Goal: Task Accomplishment & Management: Use online tool/utility

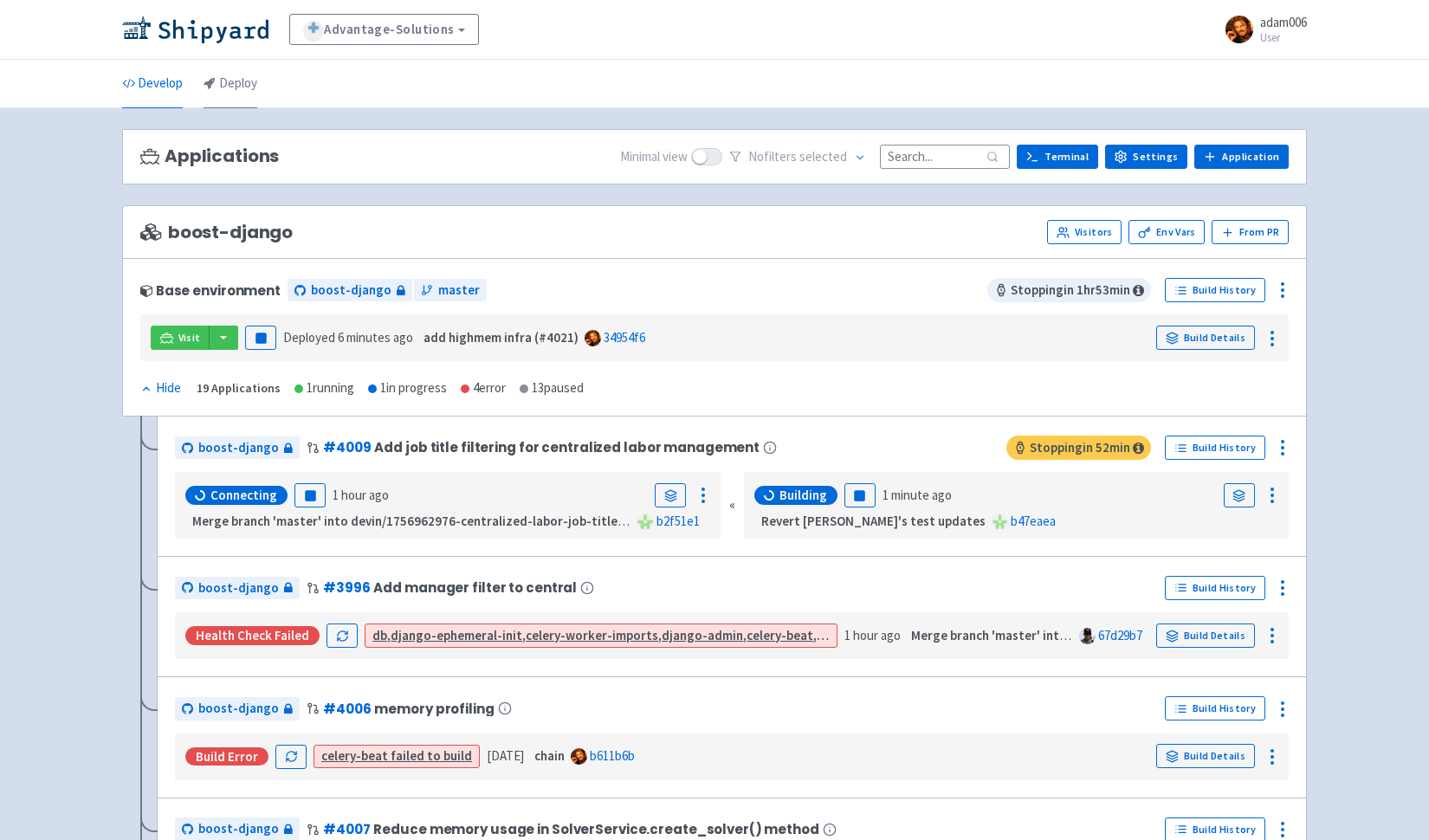
click at [244, 71] on link "Deploy" at bounding box center [230, 83] width 54 height 48
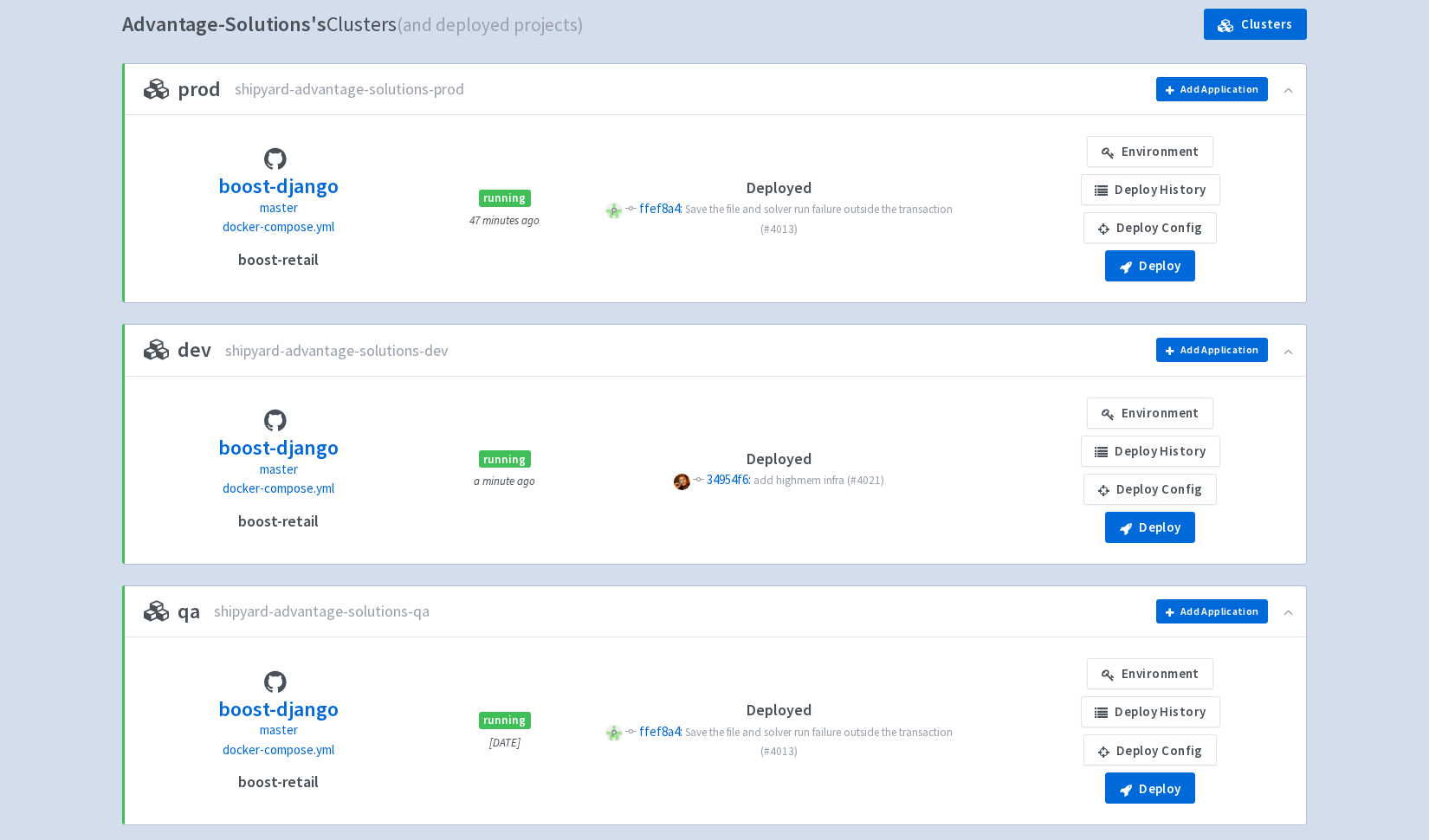
scroll to position [158, 0]
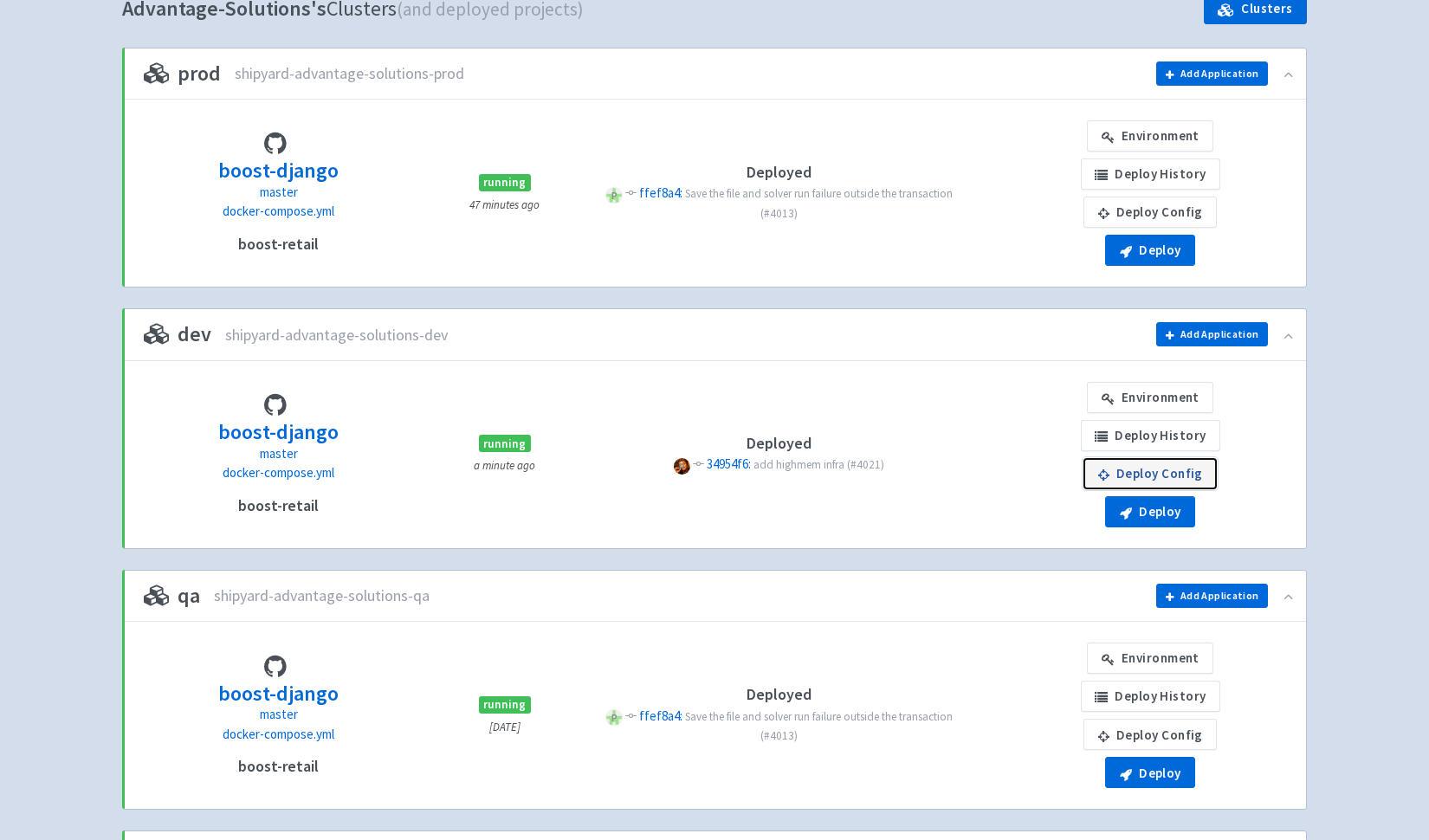
click at [1163, 475] on link "Deploy Config" at bounding box center [1150, 473] width 134 height 31
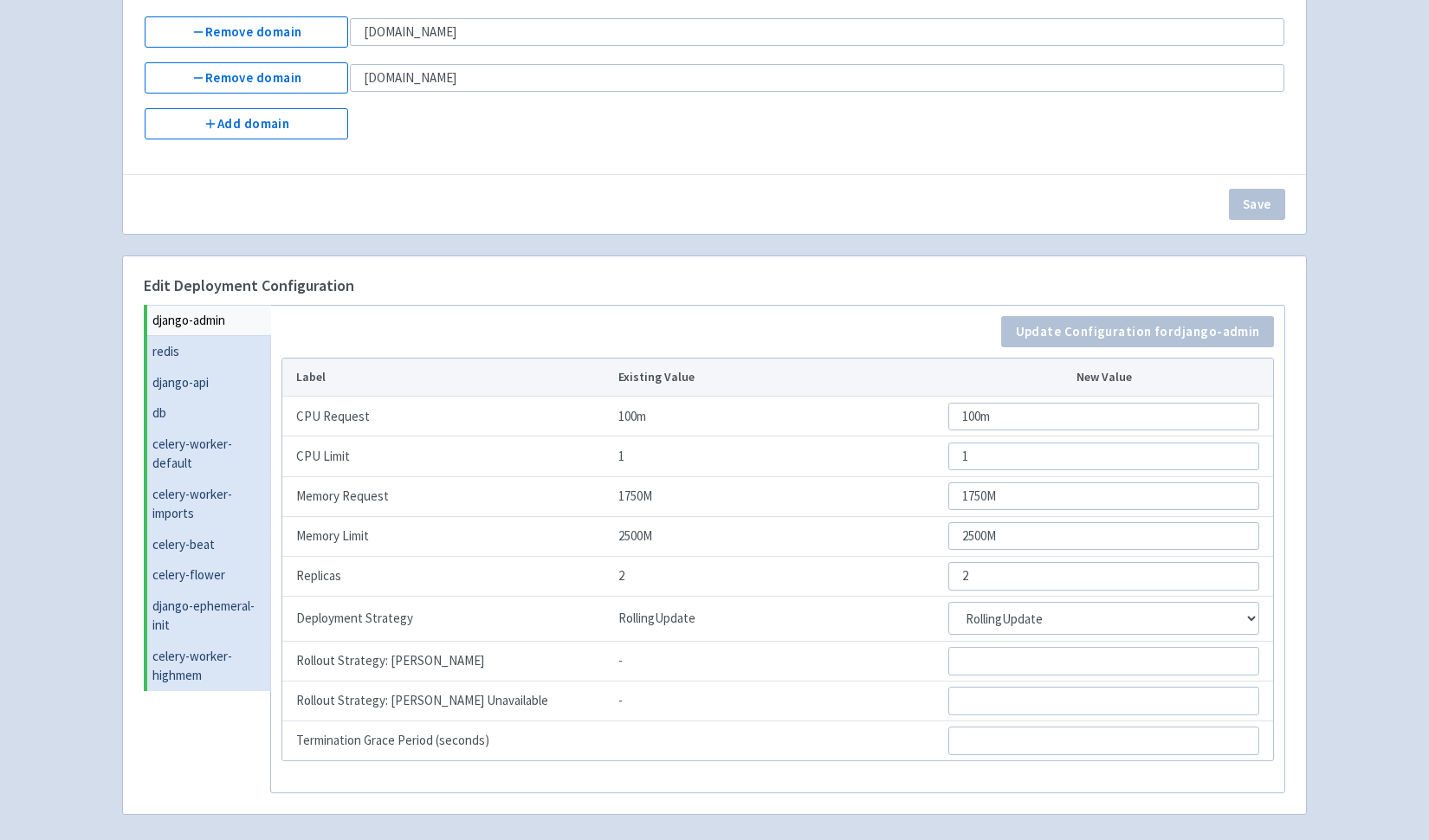
scroll to position [360, 0]
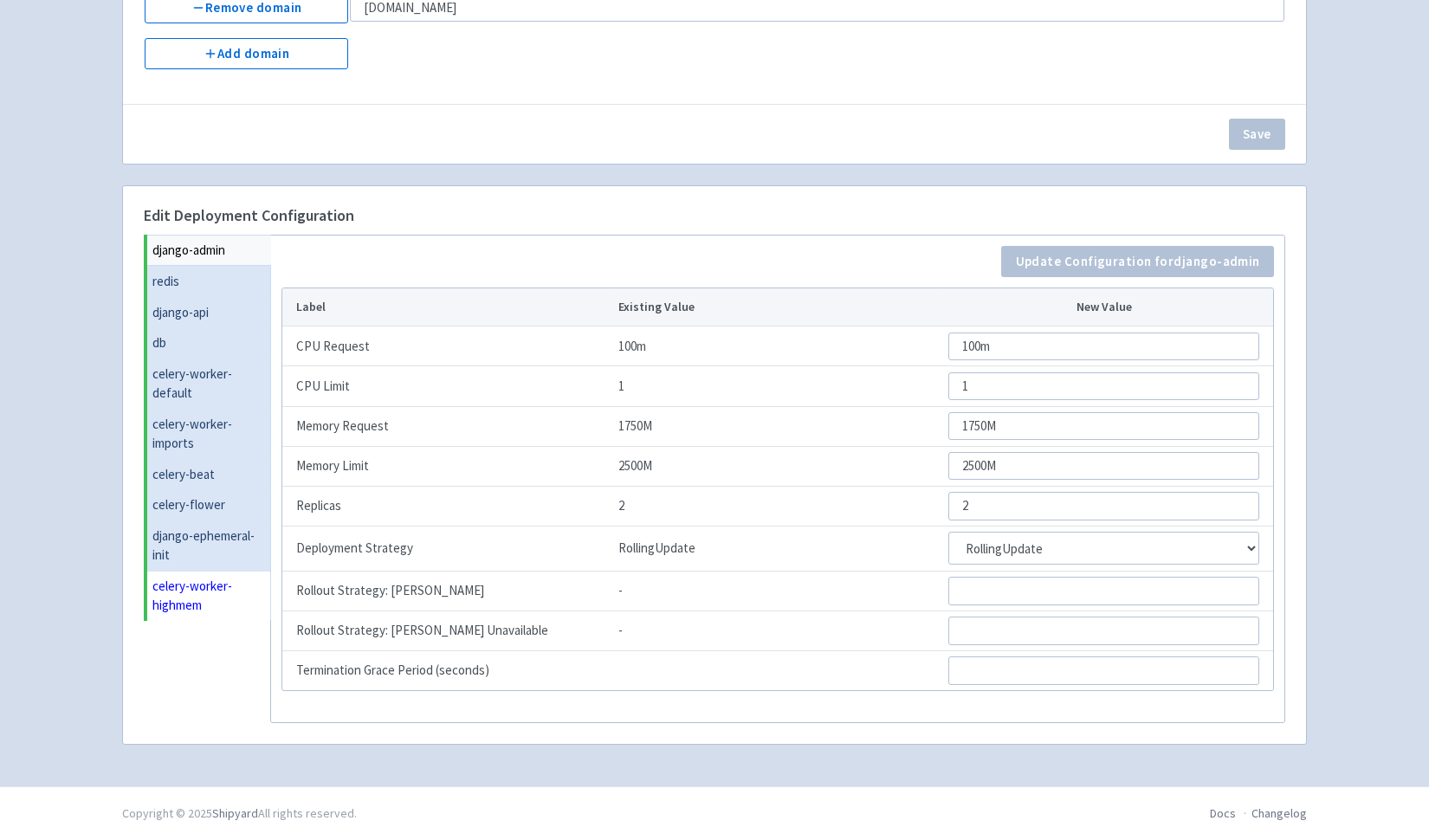
click at [194, 603] on link "celery-worker-highmem" at bounding box center [209, 595] width 124 height 50
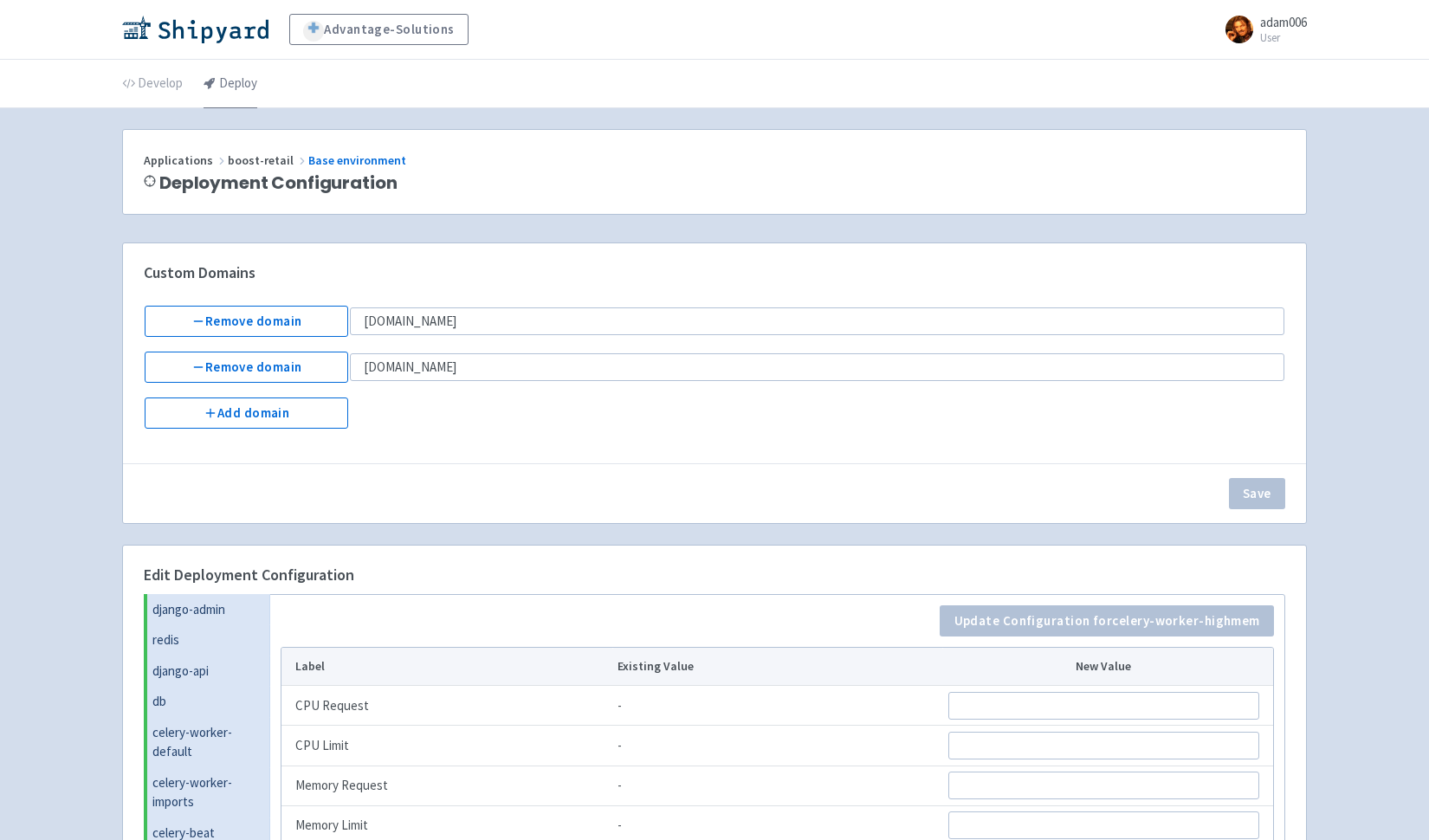
click at [229, 81] on link "Deploy" at bounding box center [230, 83] width 54 height 48
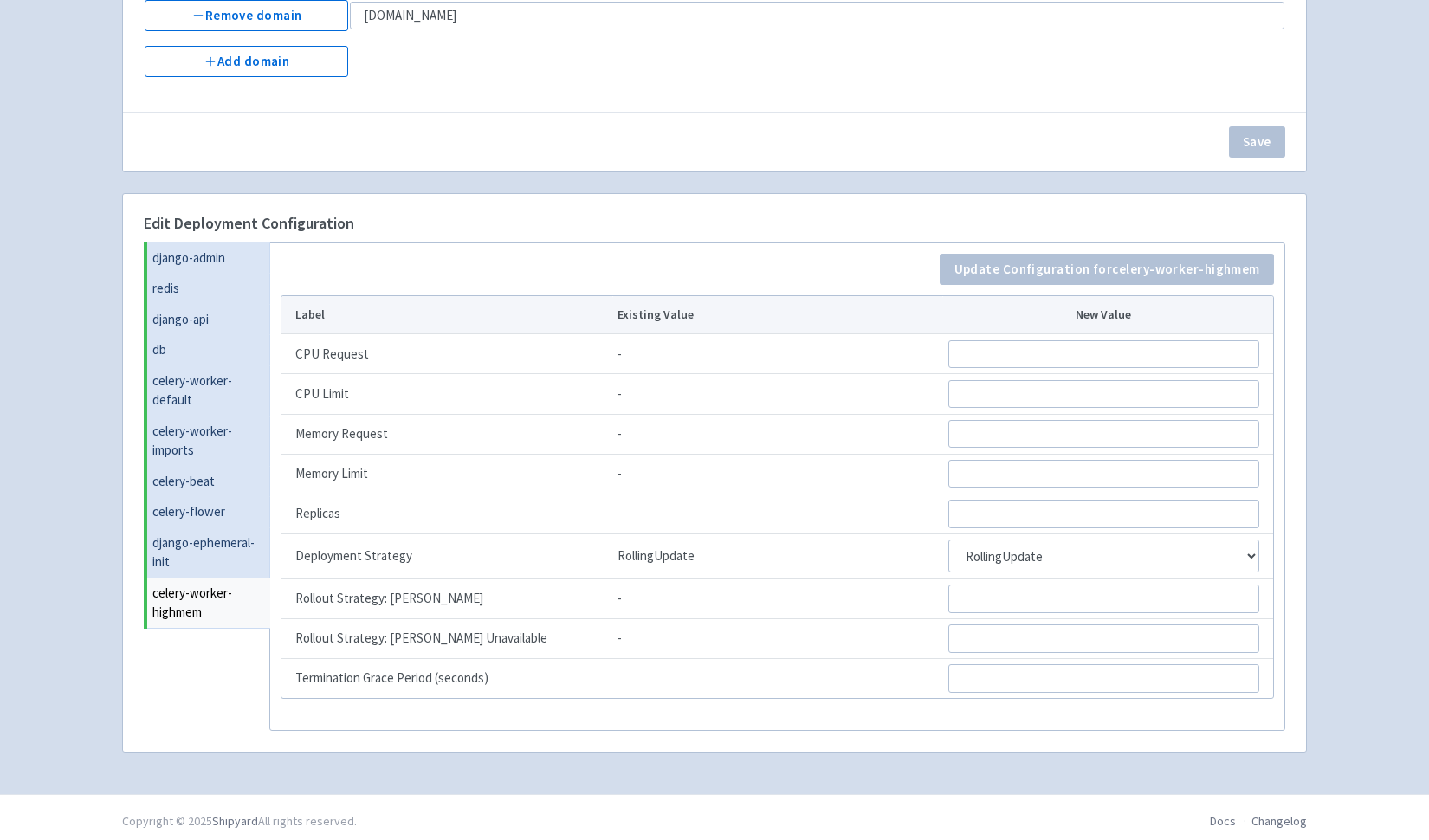
scroll to position [360, 0]
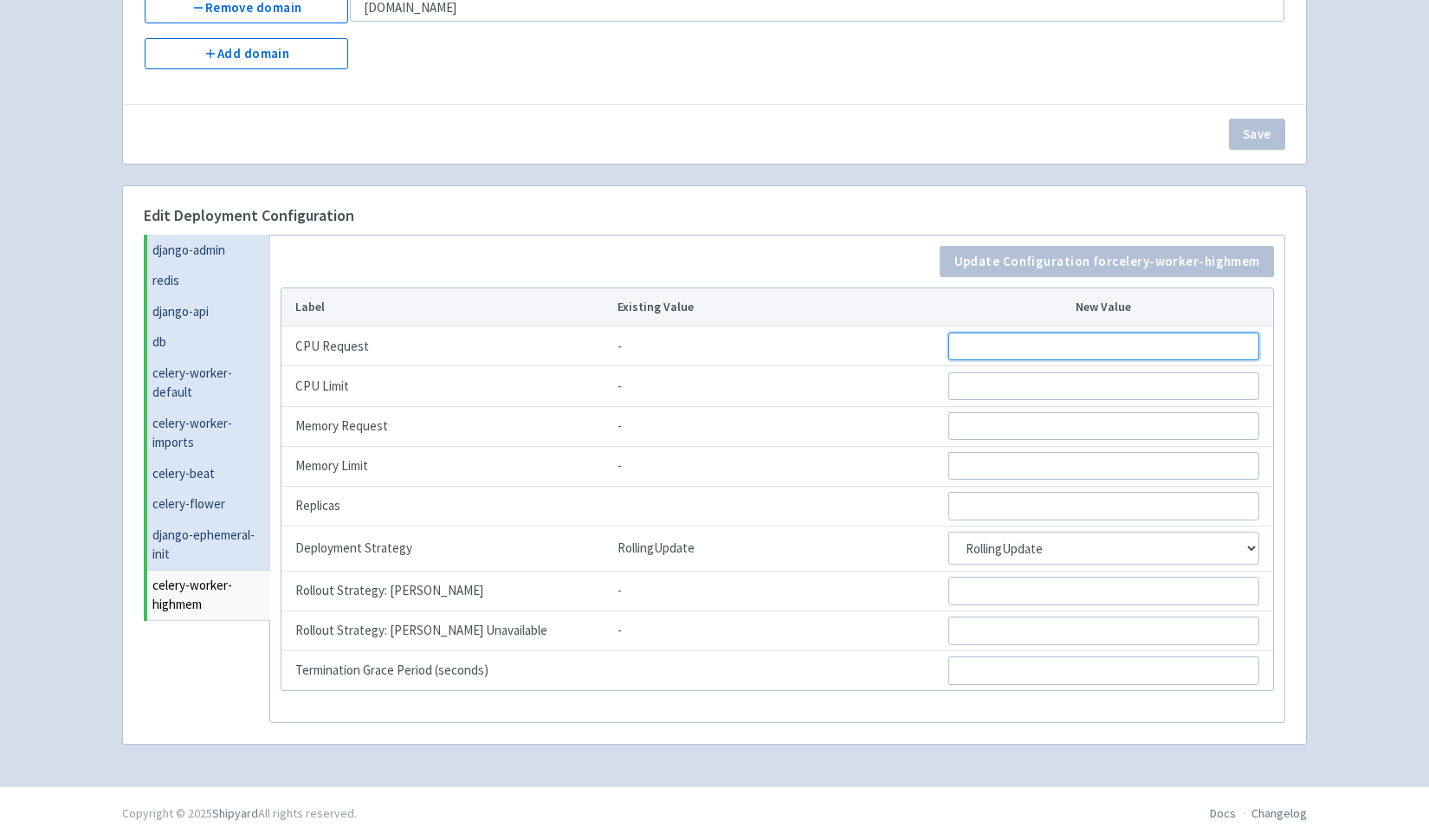
click at [1110, 348] on input "CPU Request" at bounding box center [1104, 346] width 311 height 27
type input ".6"
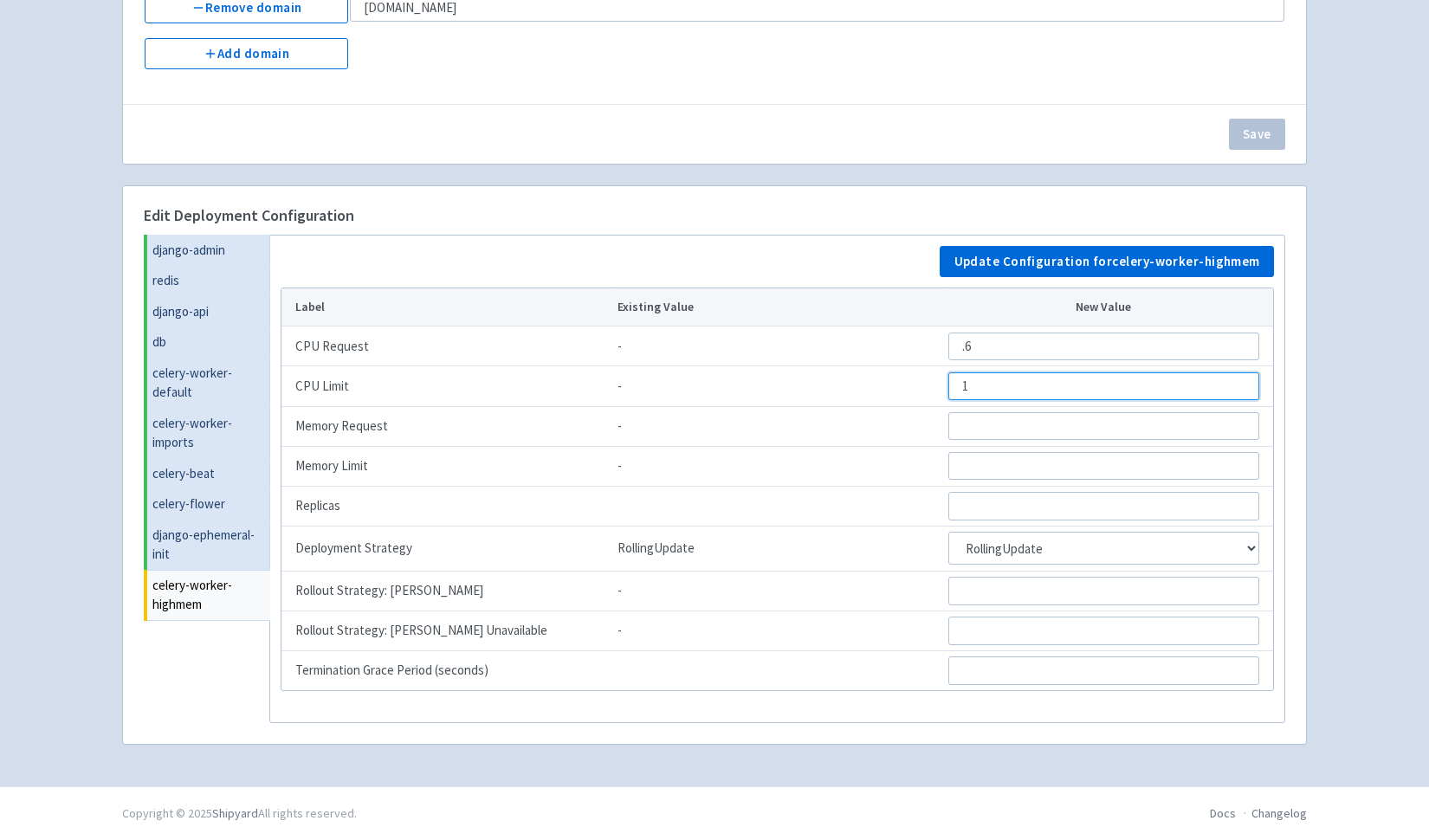
type input "1"
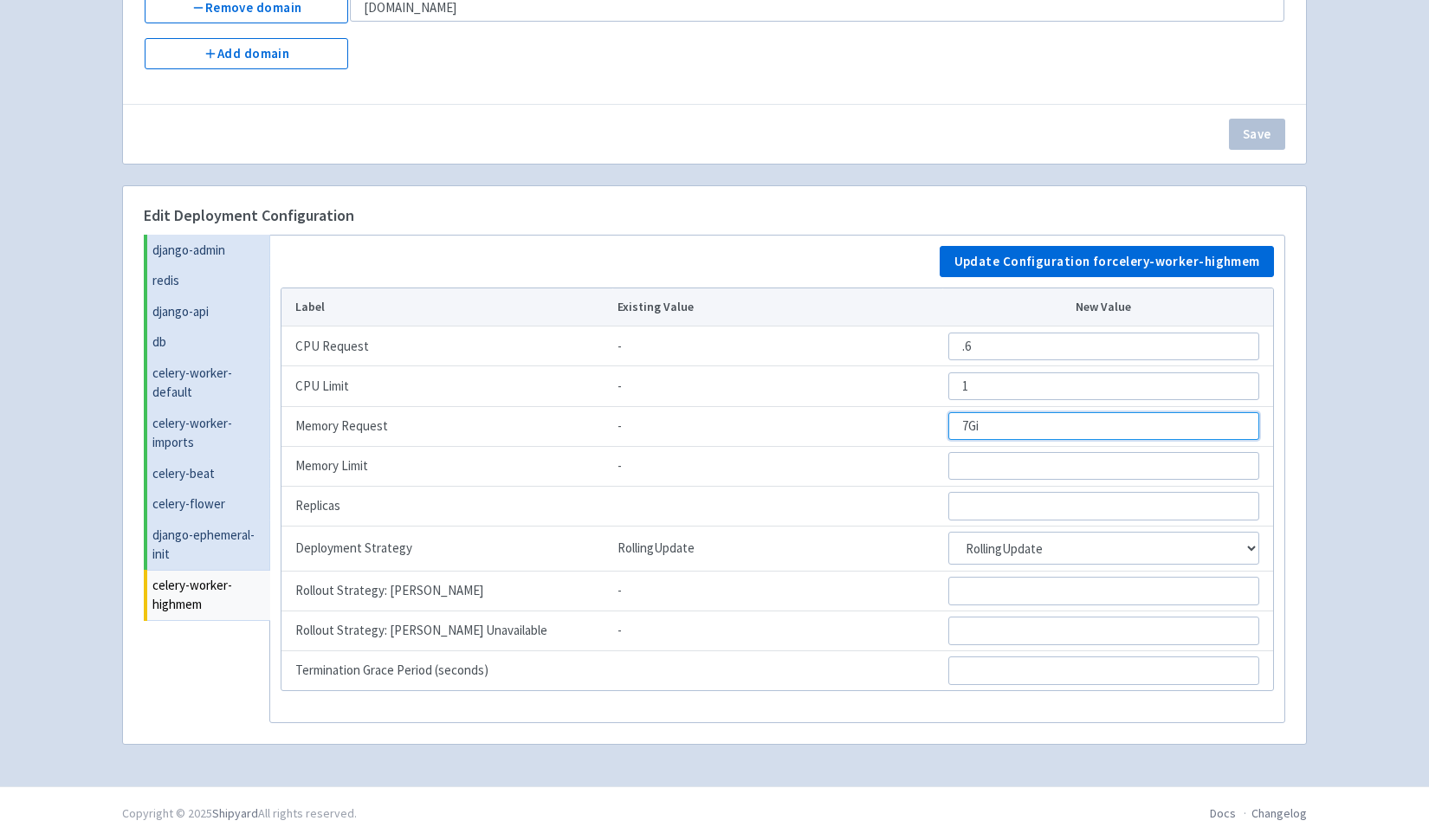
type input "7Gi"
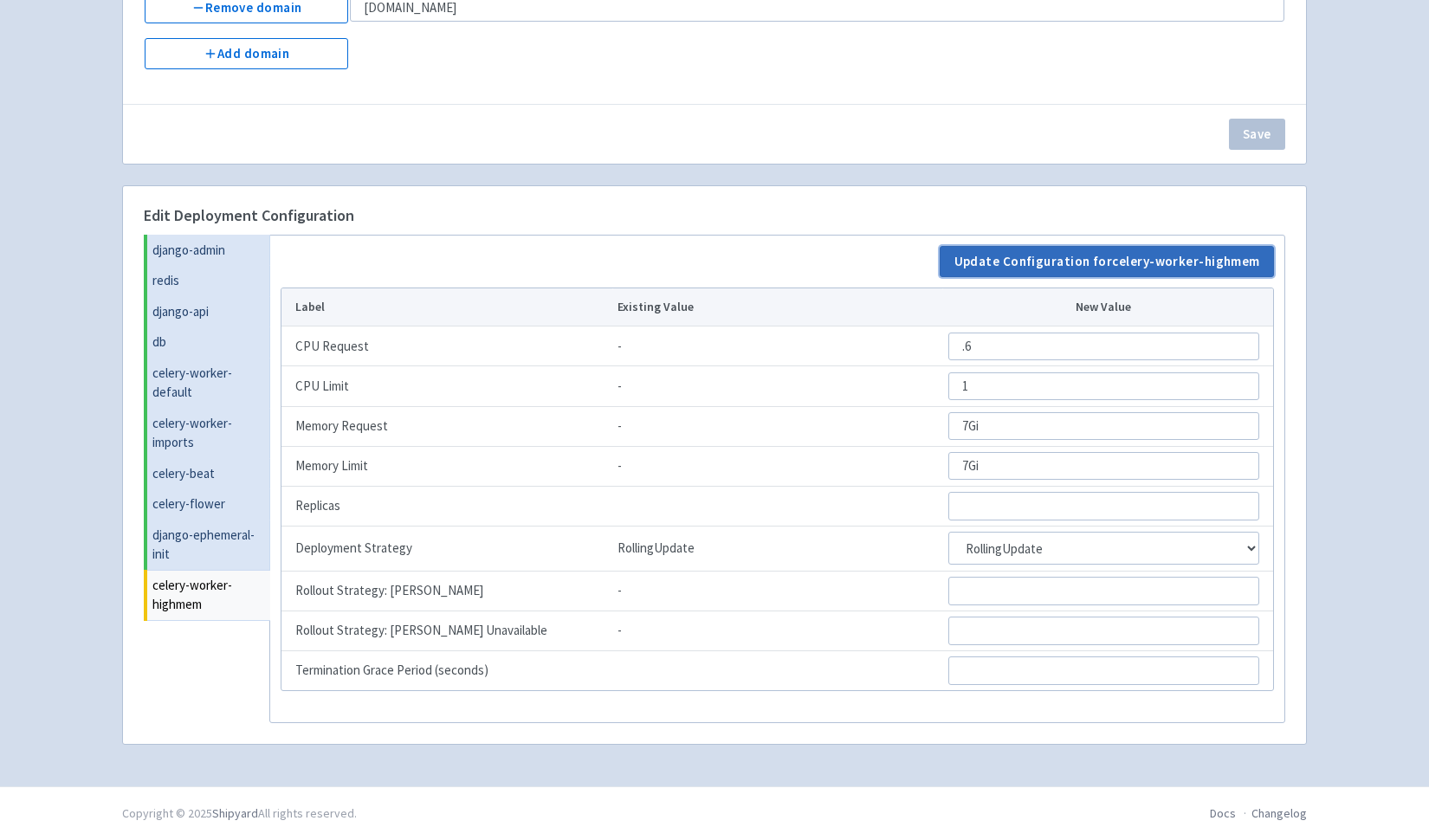
click at [1055, 265] on button "Update Configuration for celery-worker-highmem" at bounding box center [1107, 261] width 335 height 31
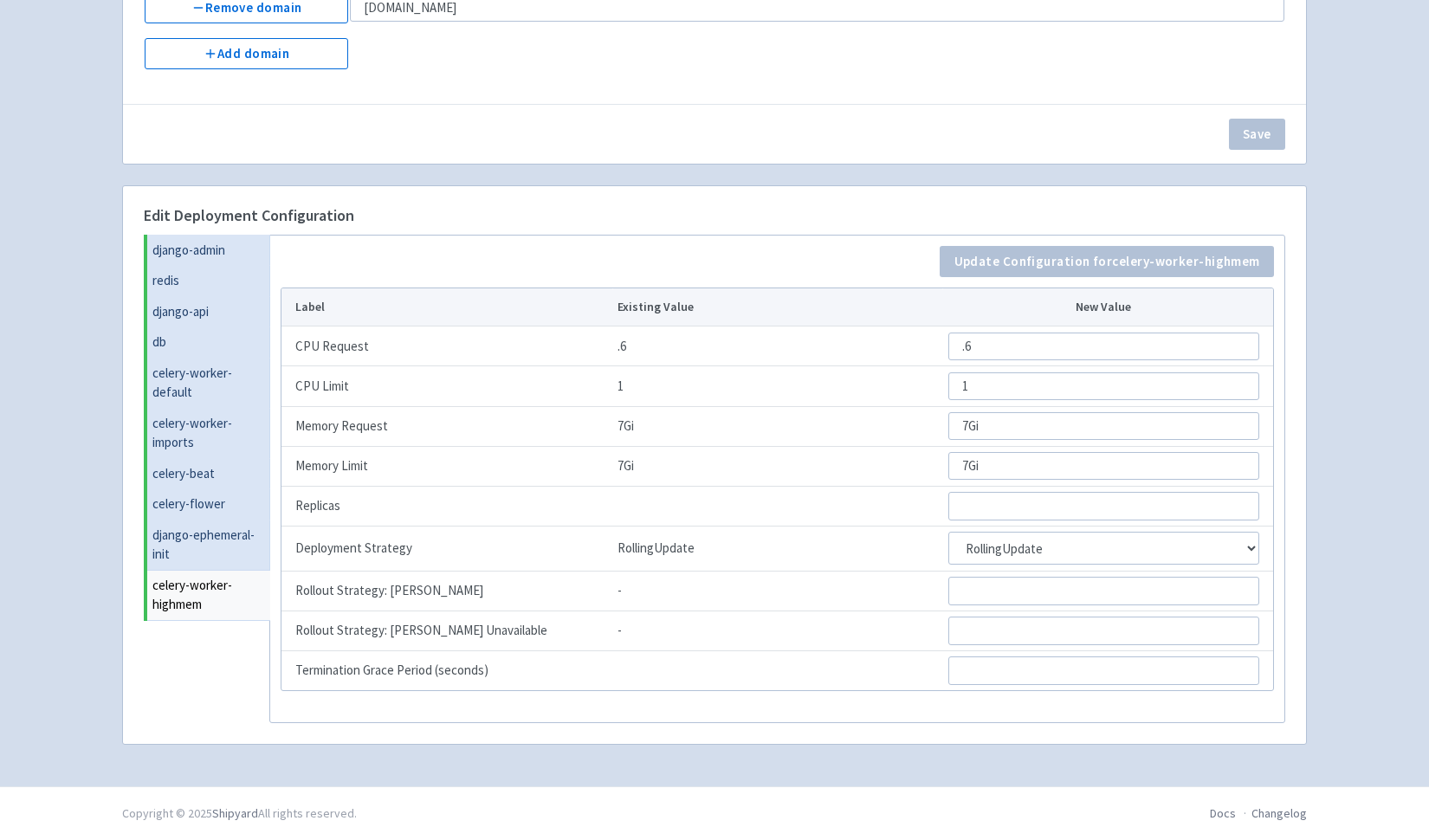
scroll to position [0, 0]
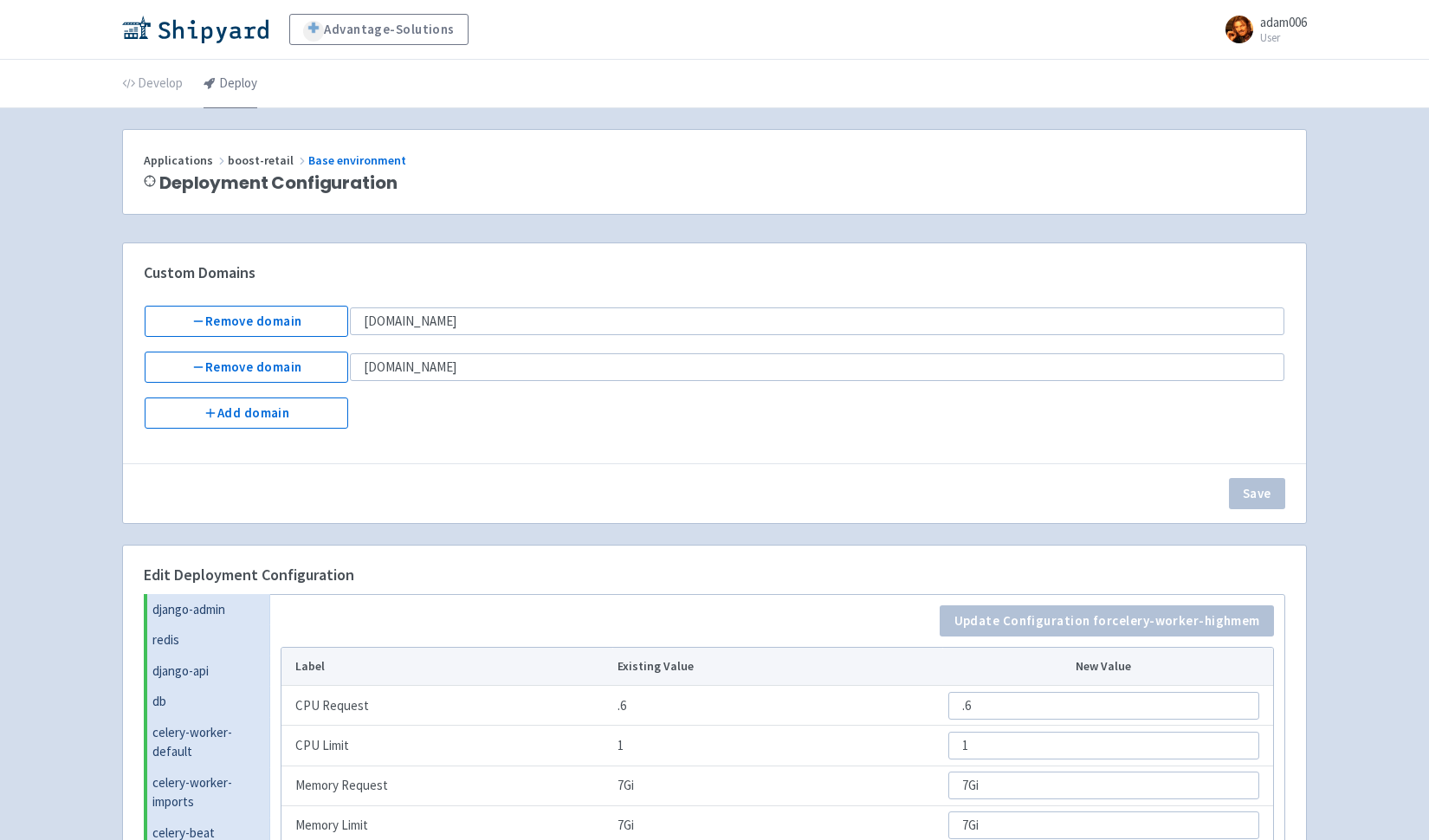
click at [221, 98] on link "Deploy" at bounding box center [230, 83] width 54 height 48
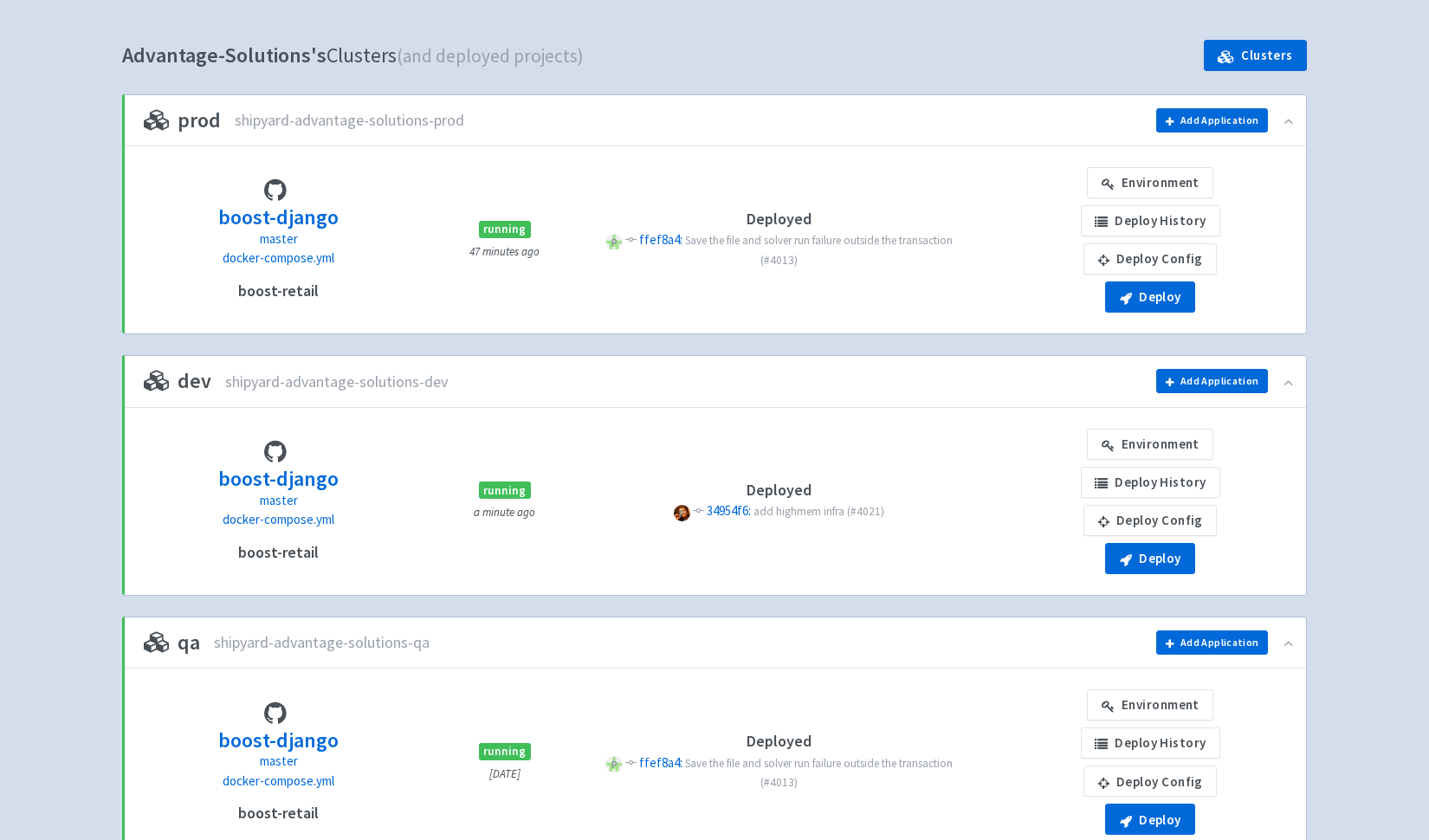
scroll to position [133, 0]
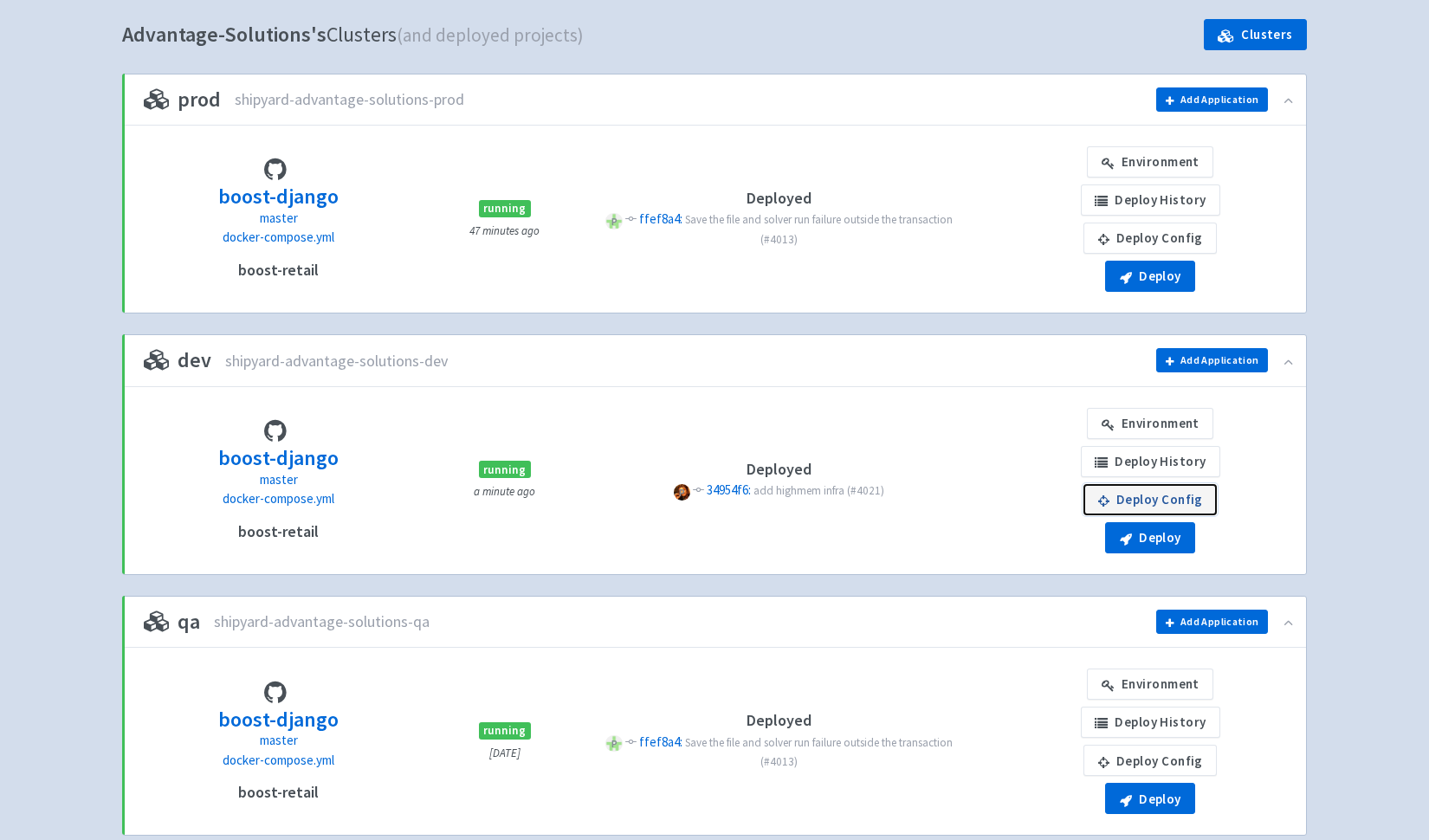
click at [1137, 497] on link "Deploy Config" at bounding box center [1150, 500] width 134 height 31
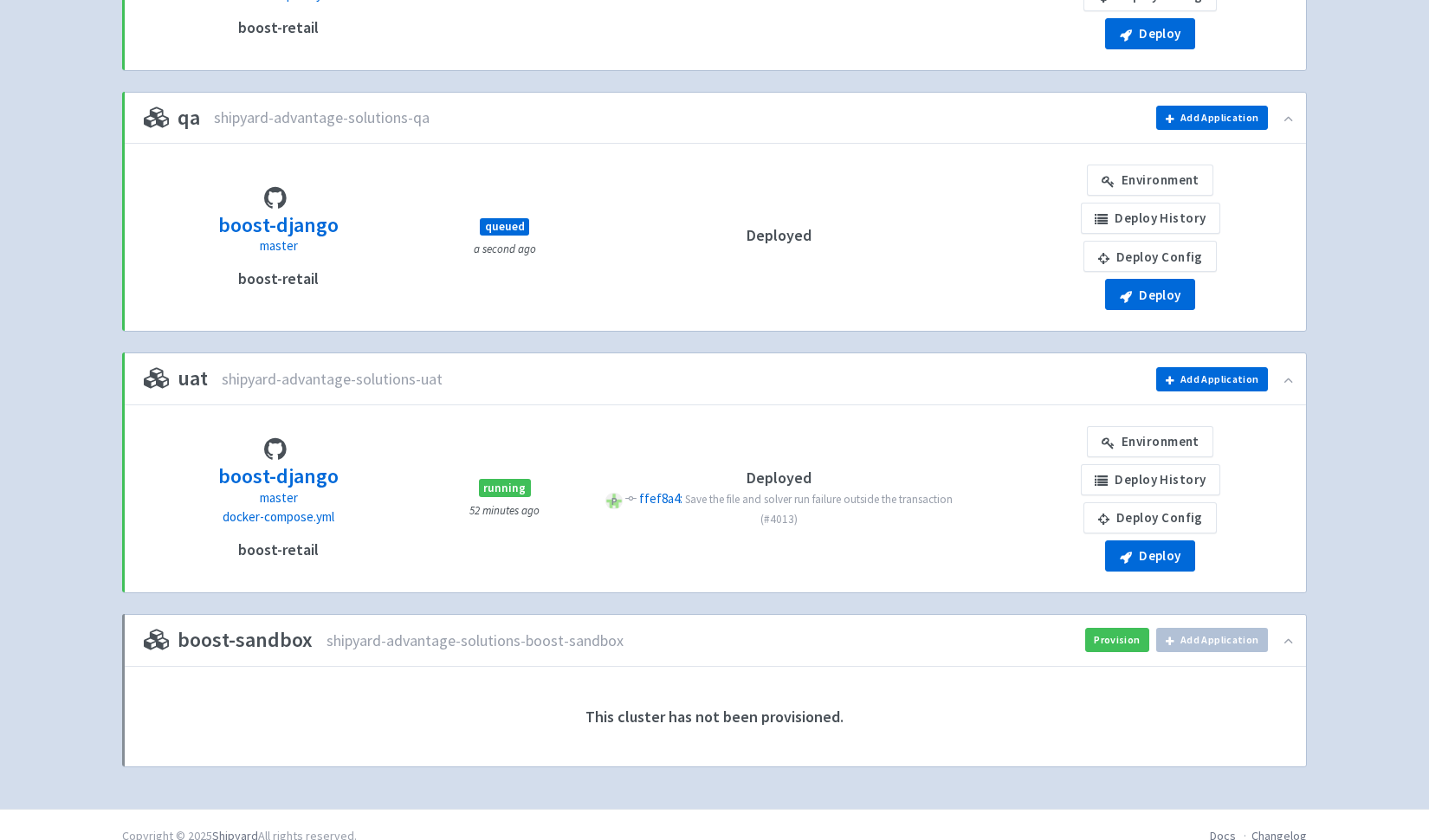
scroll to position [659, 0]
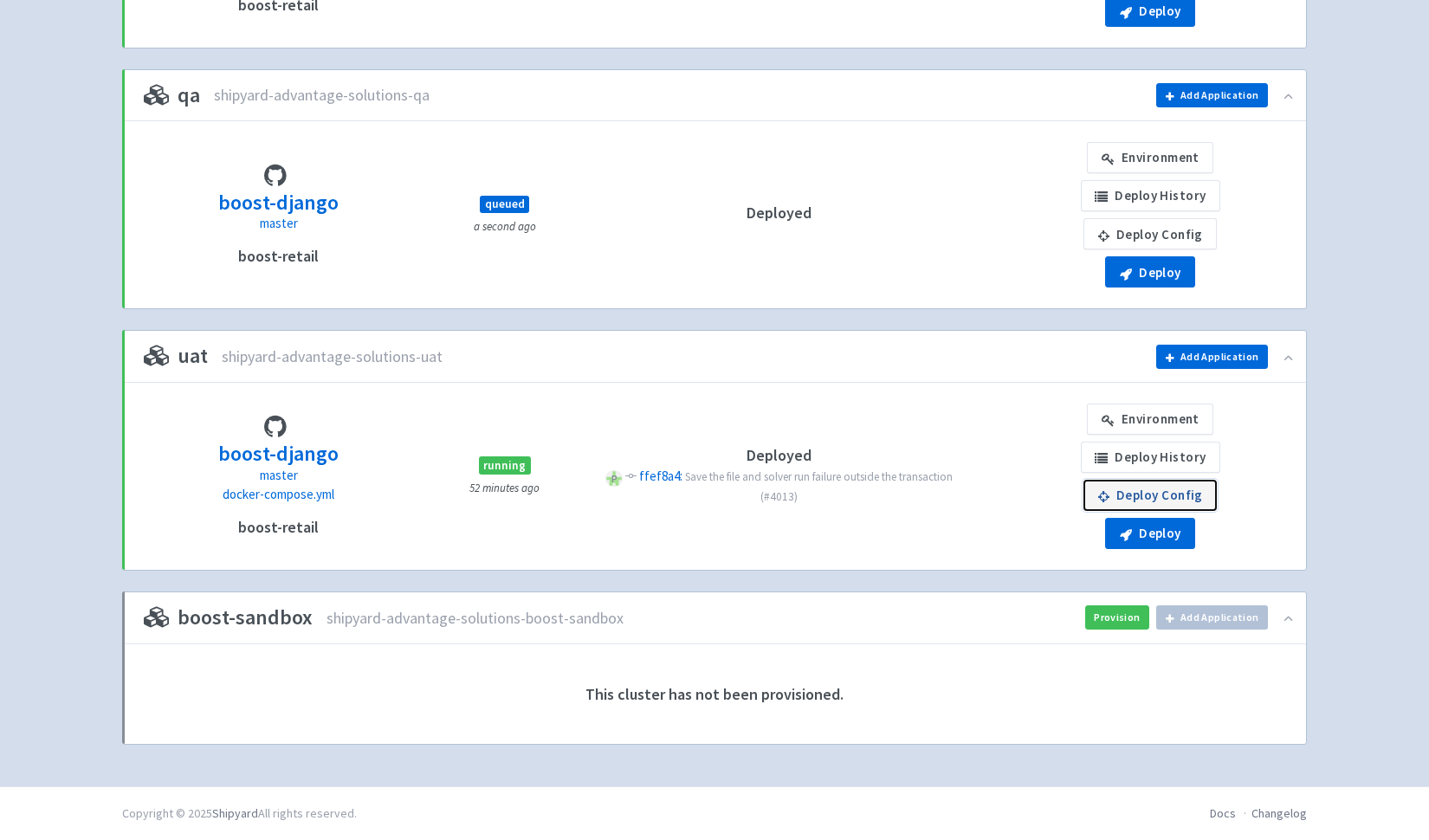
click at [1108, 492] on icon at bounding box center [1104, 497] width 11 height 13
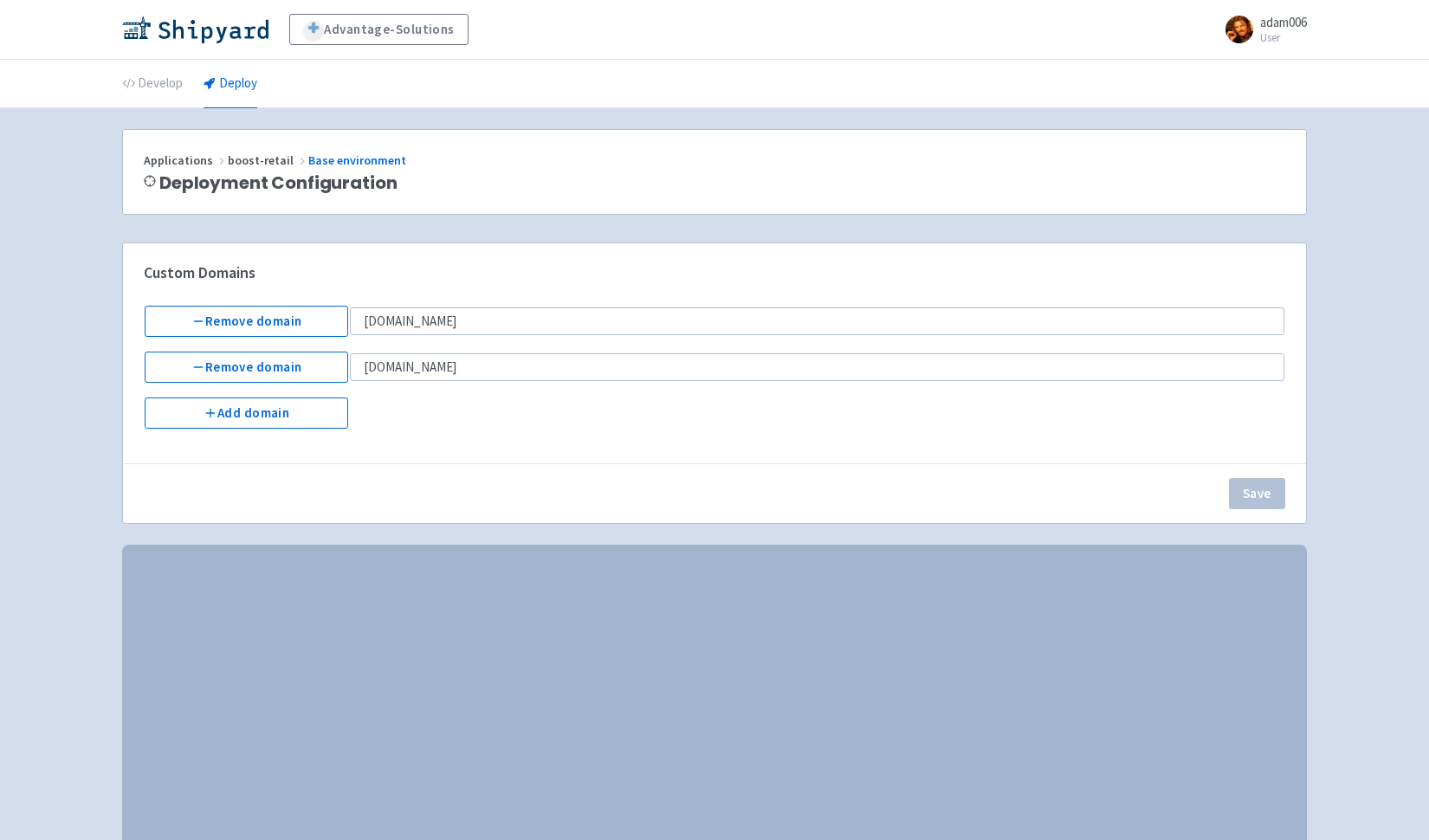
select select "Recreate"
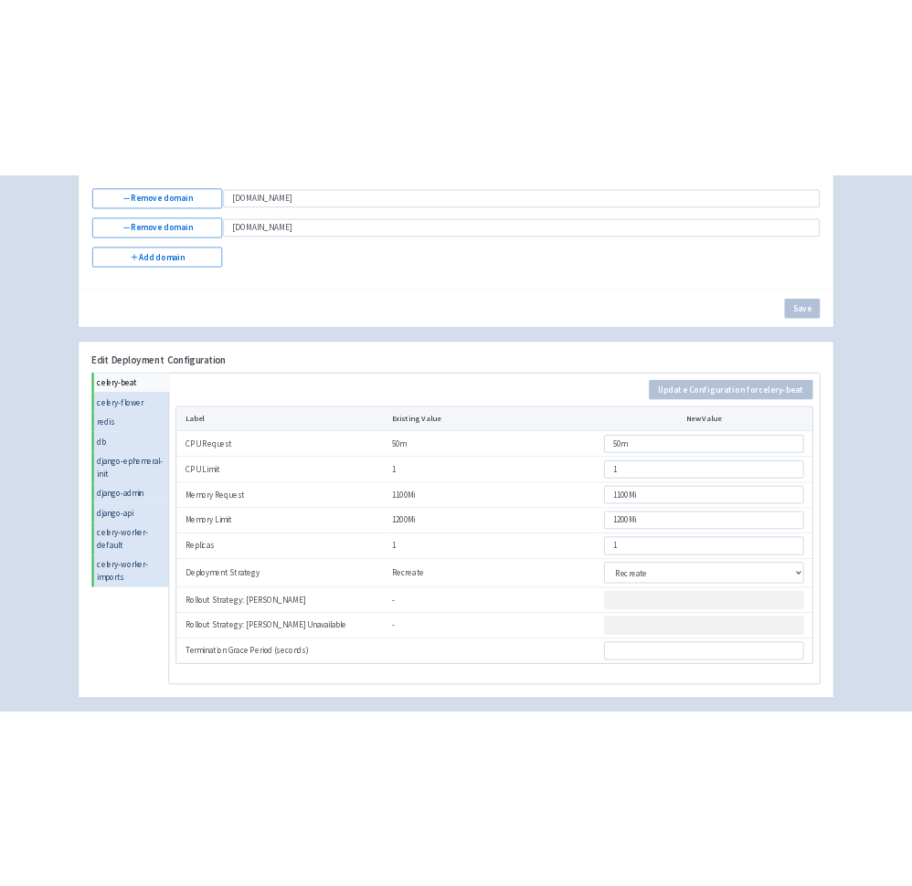
scroll to position [380, 0]
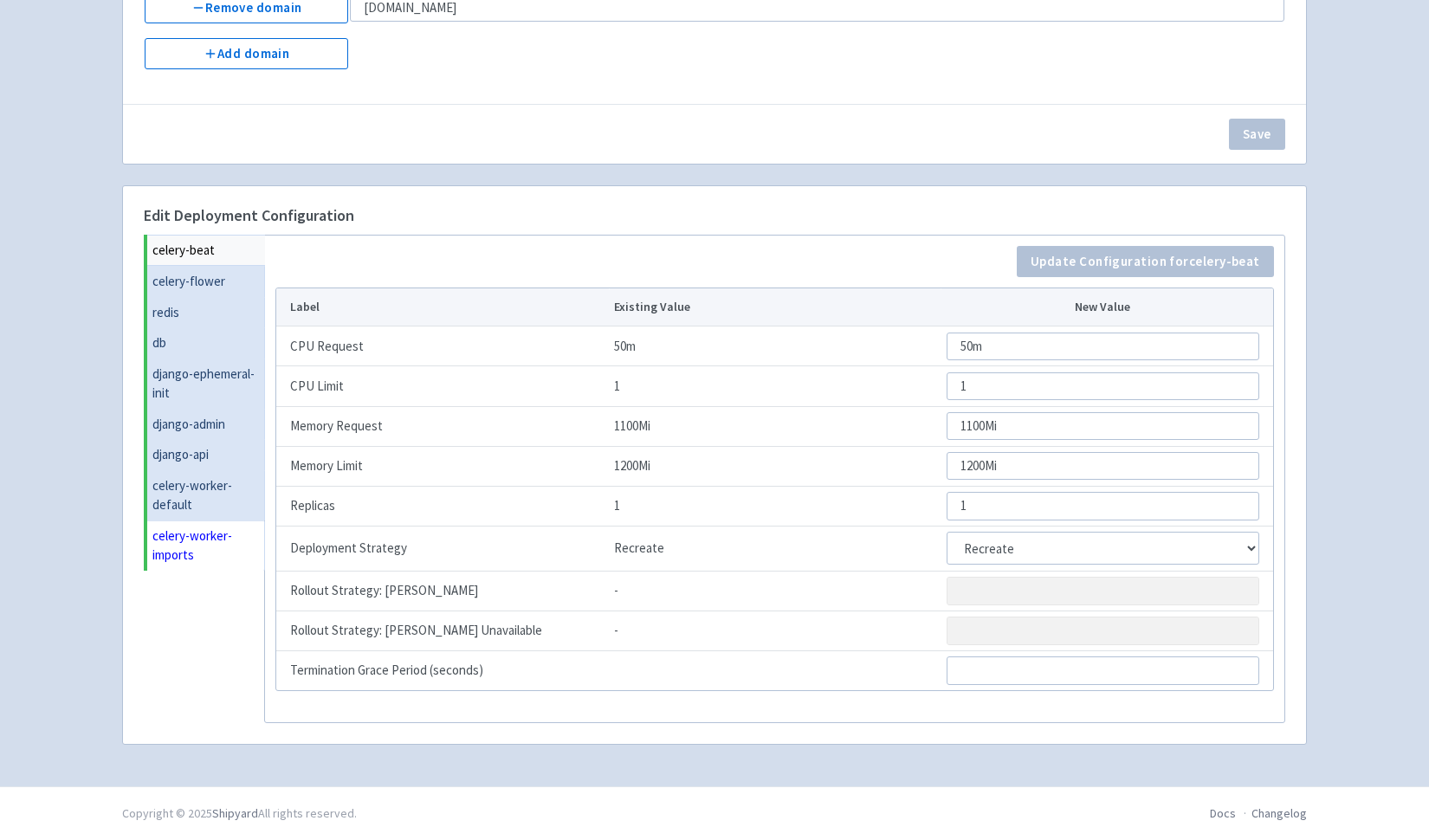
click at [177, 552] on link "celery-worker-imports" at bounding box center [206, 545] width 118 height 50
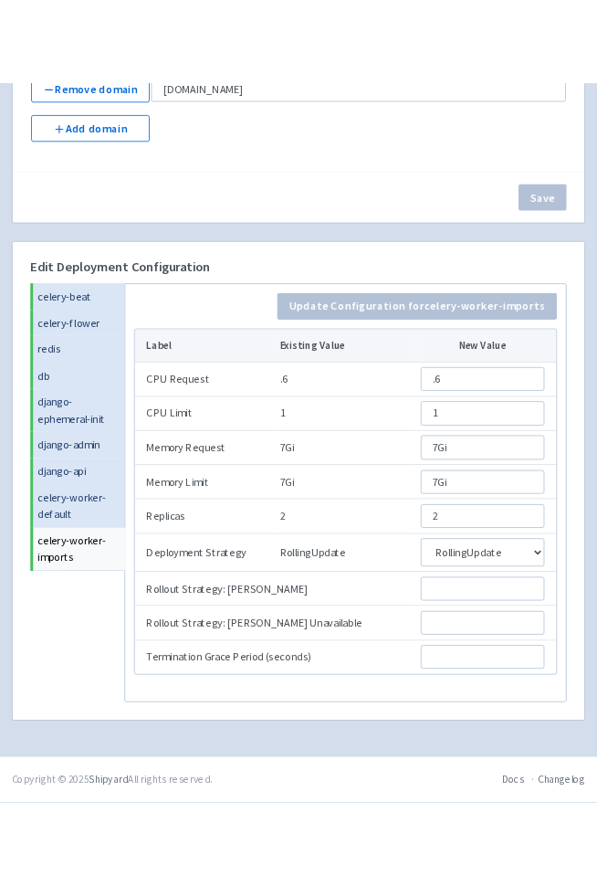
scroll to position [307, 0]
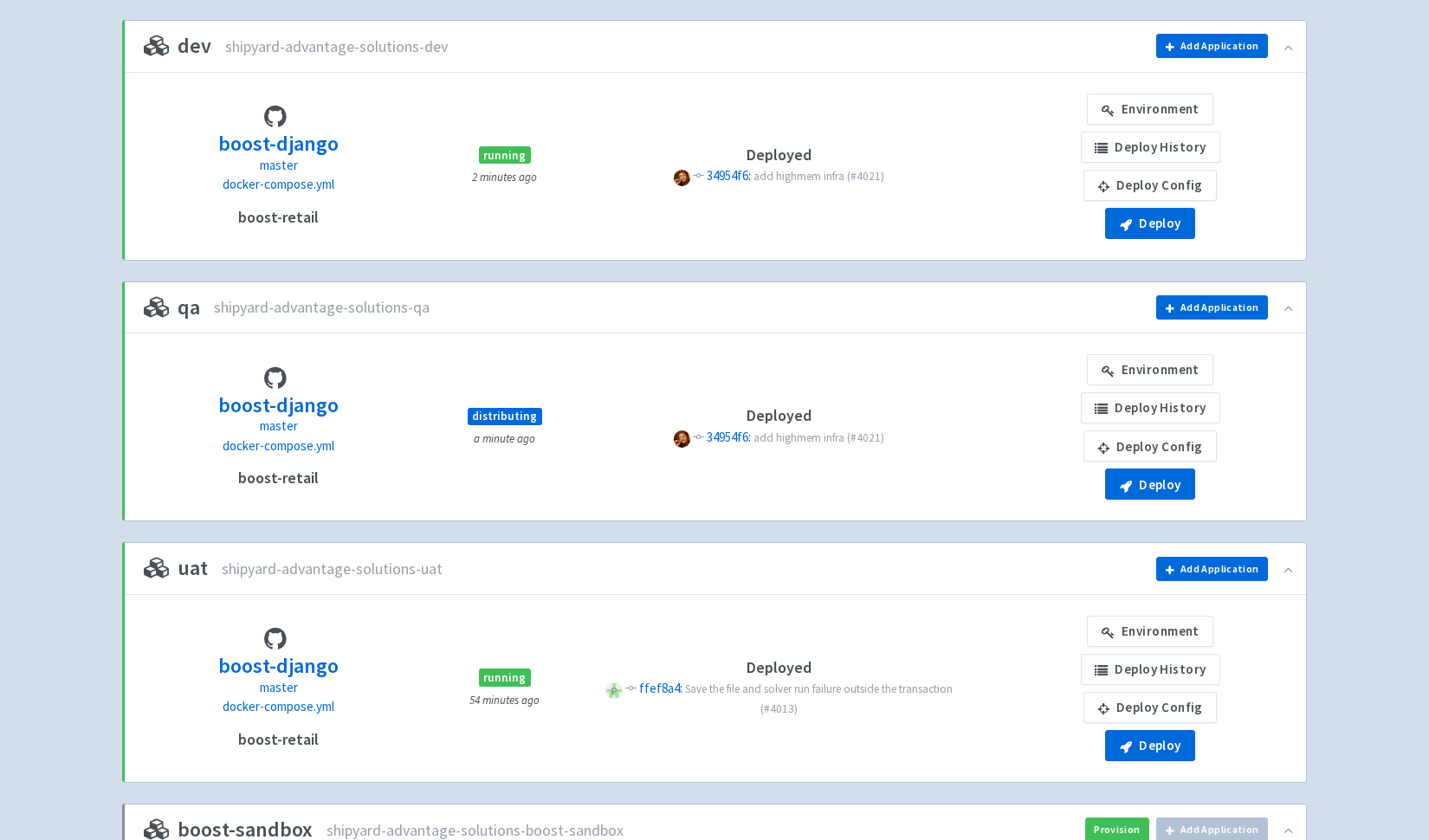
scroll to position [449, 0]
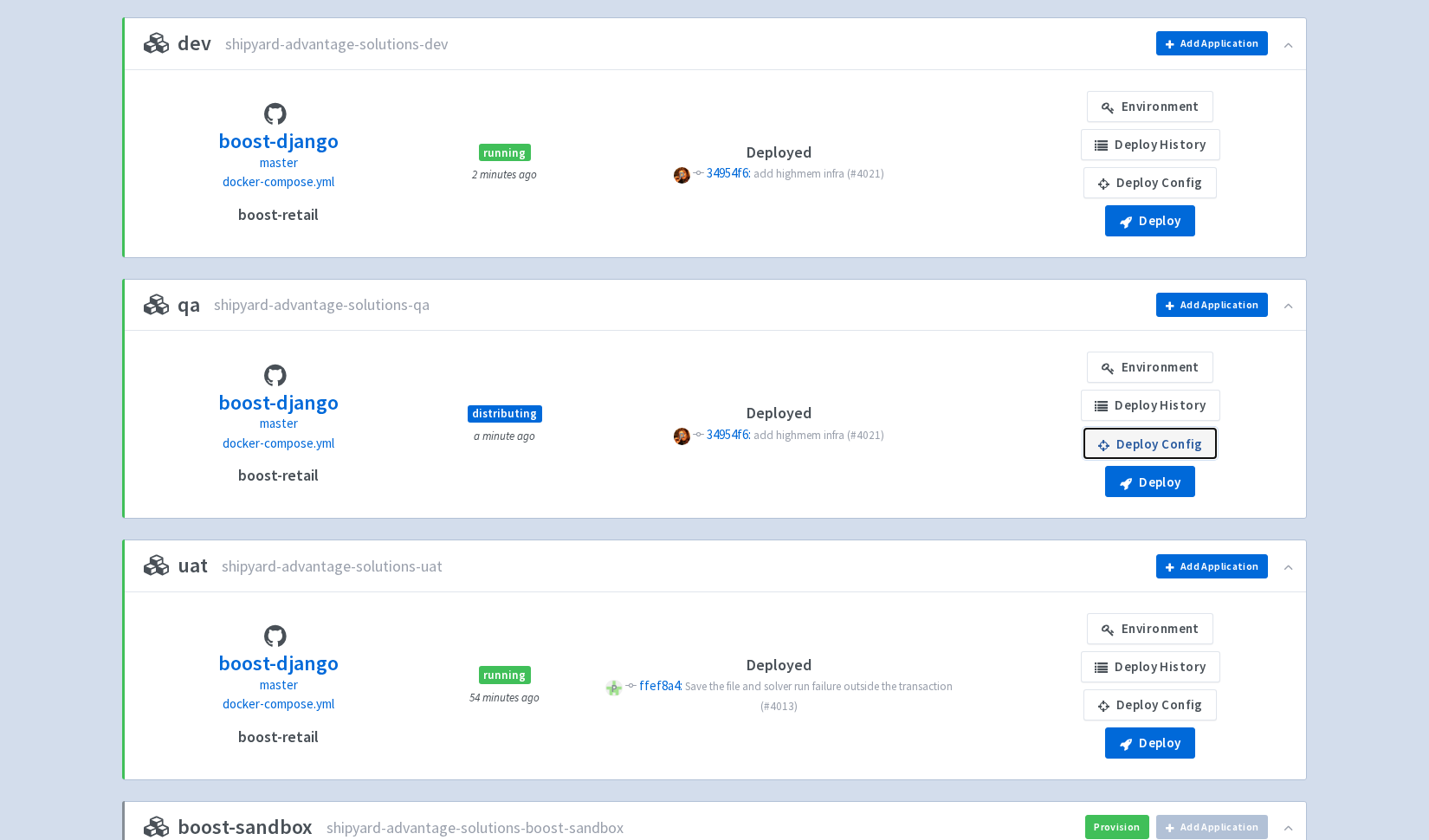
click at [1168, 439] on link "Deploy Config" at bounding box center [1150, 443] width 134 height 31
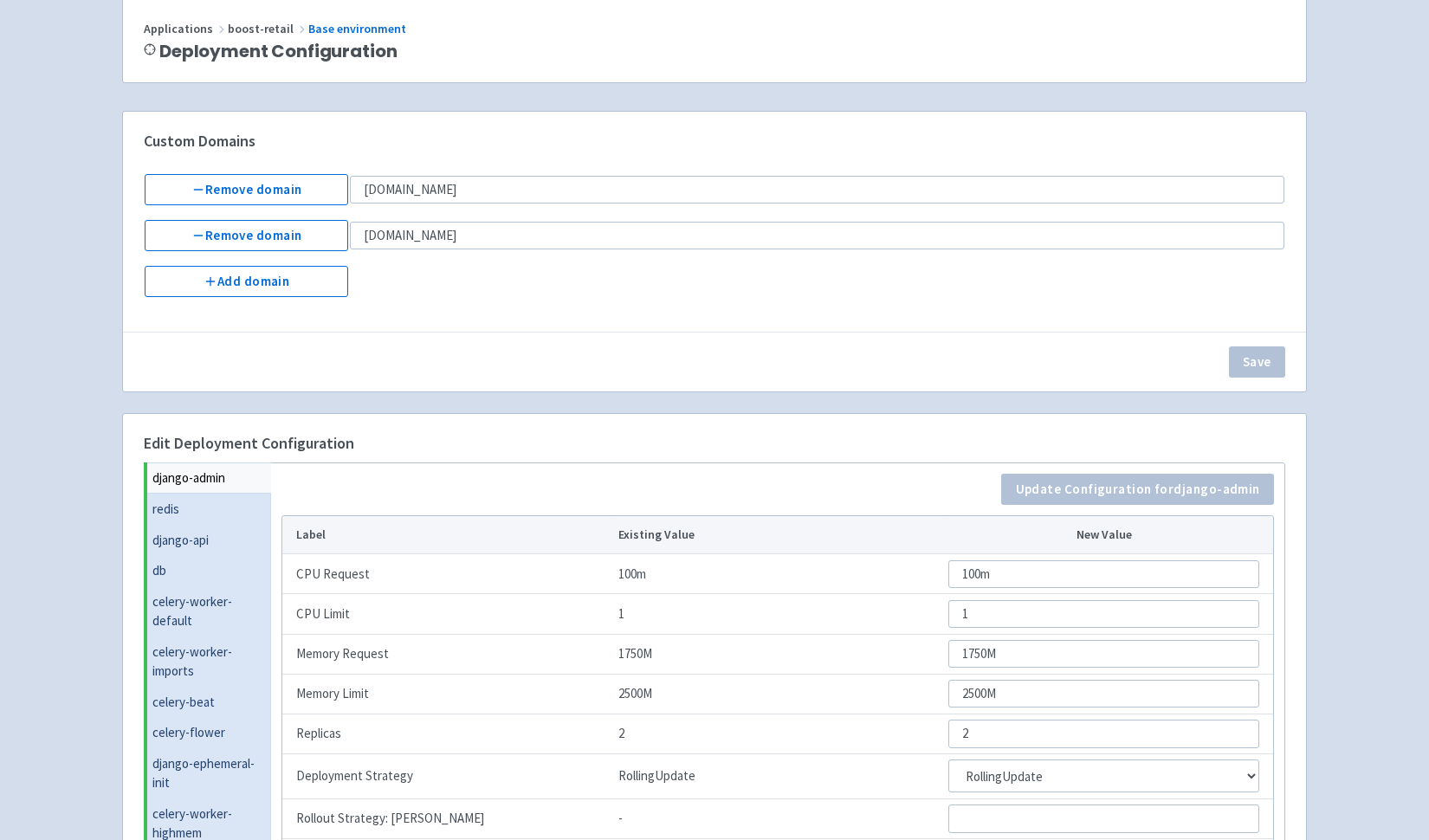
scroll to position [360, 0]
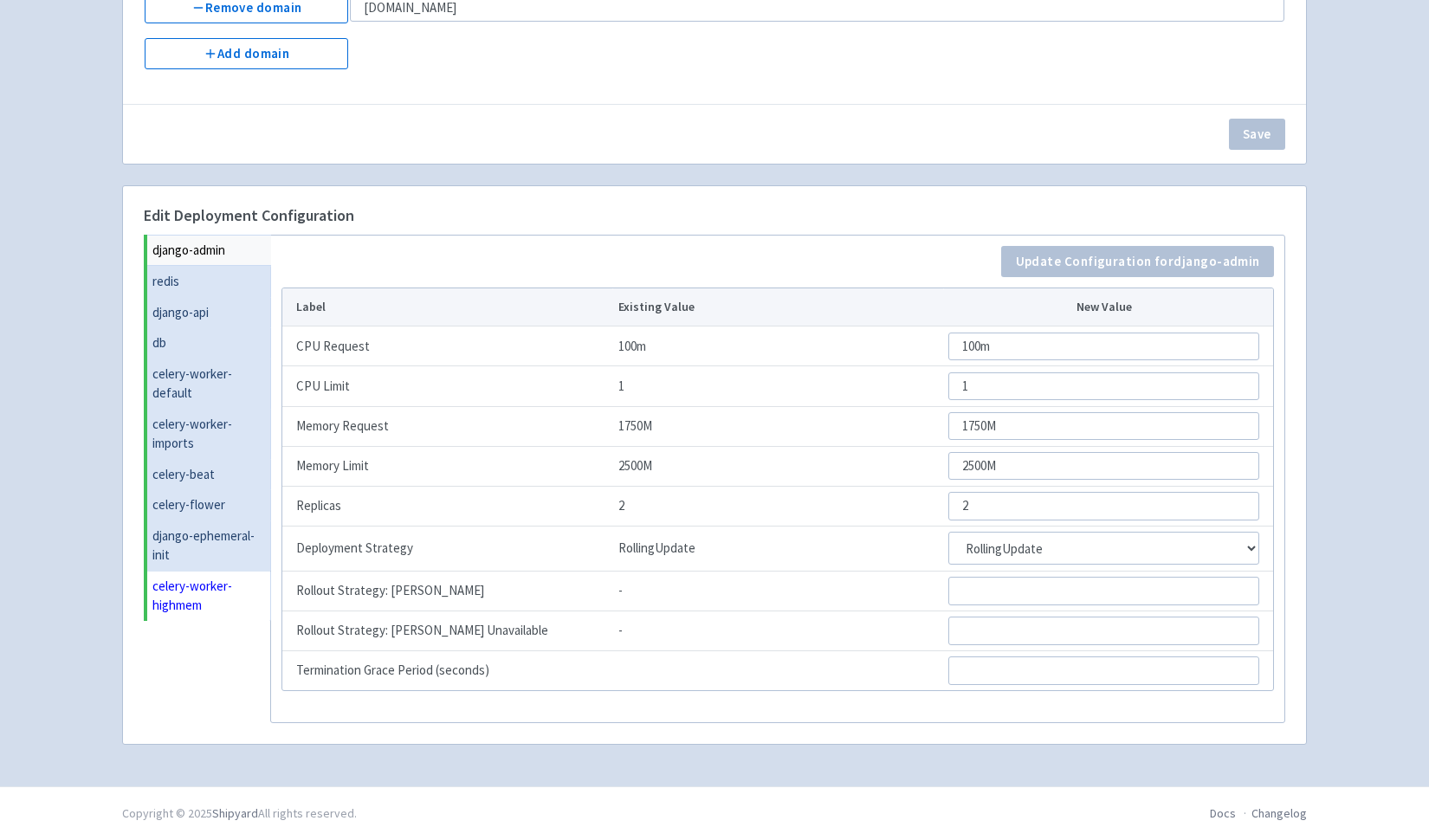
click at [185, 593] on link "celery-worker-highmem" at bounding box center [209, 595] width 124 height 50
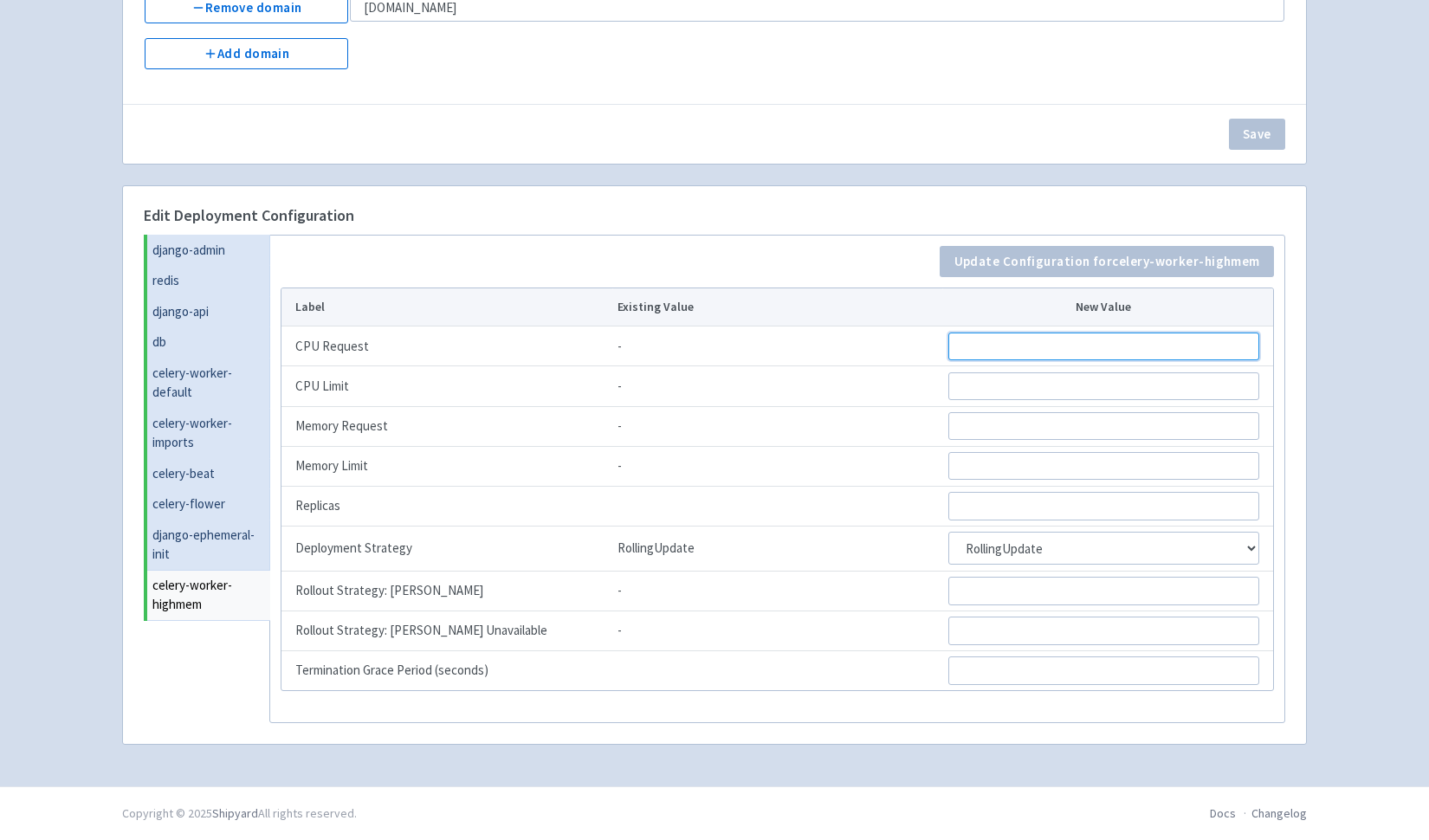
click at [983, 350] on input "CPU Request" at bounding box center [1104, 346] width 311 height 27
type input ".6"
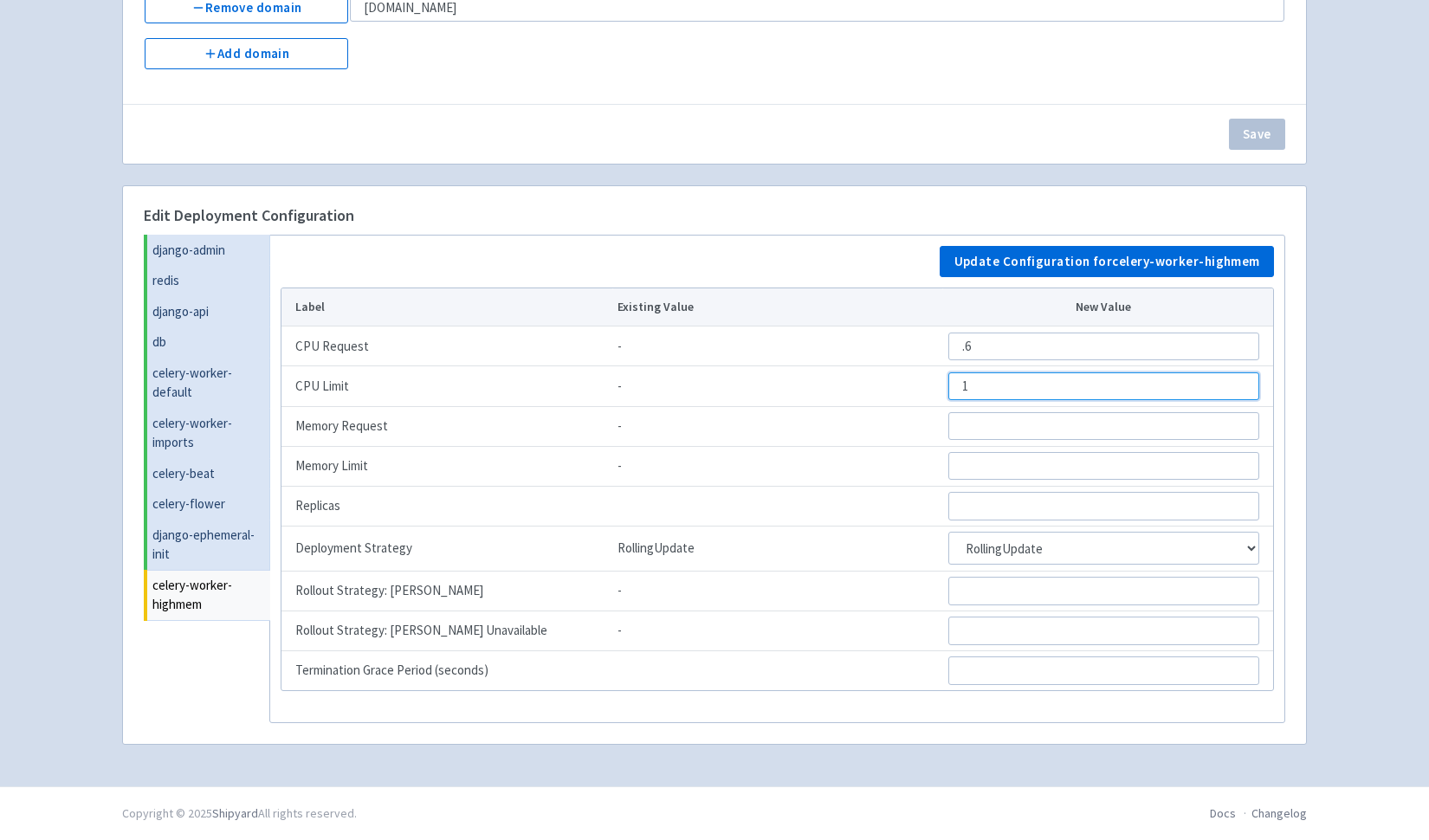
type input "1"
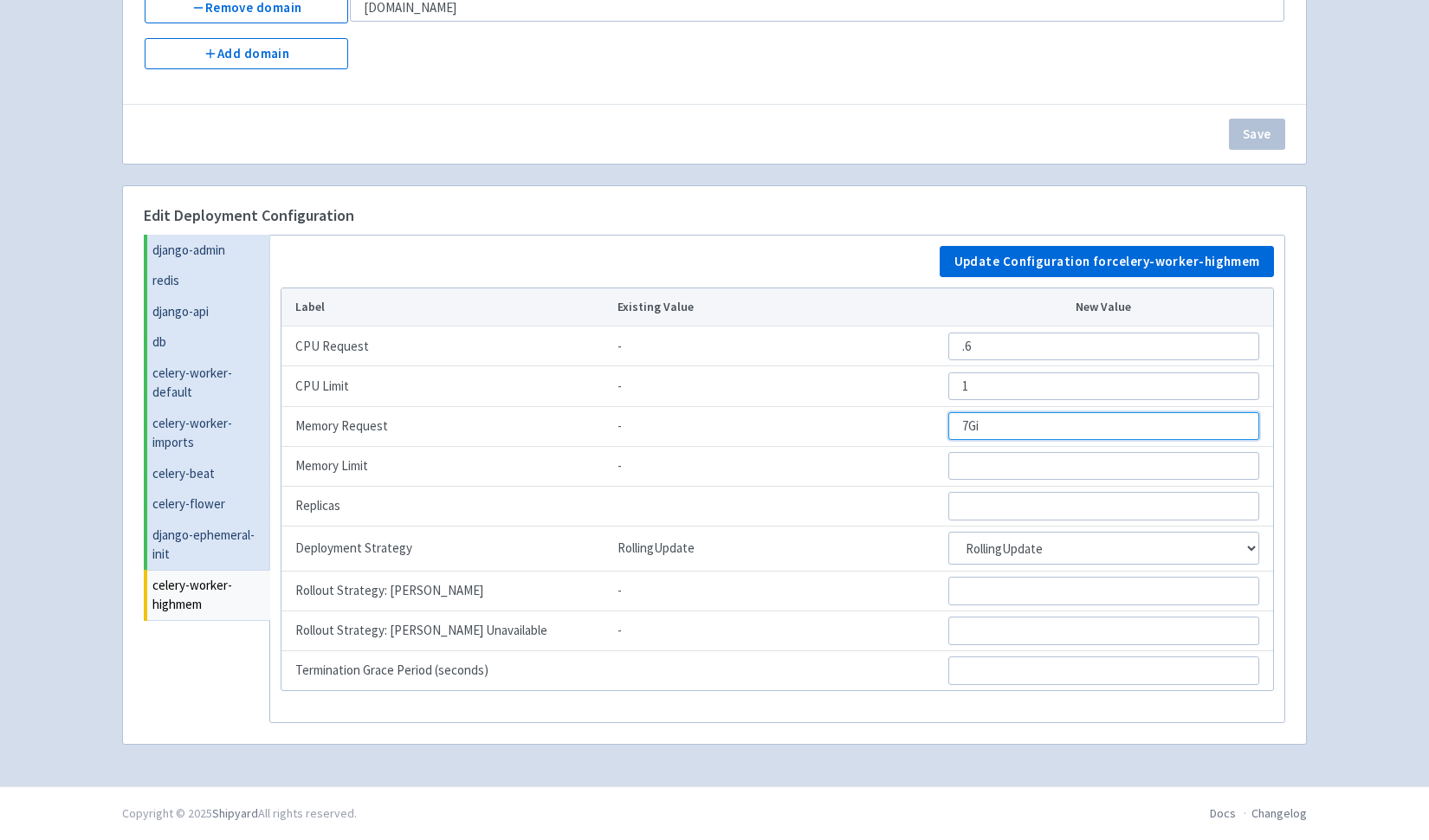
type input "7Gi"
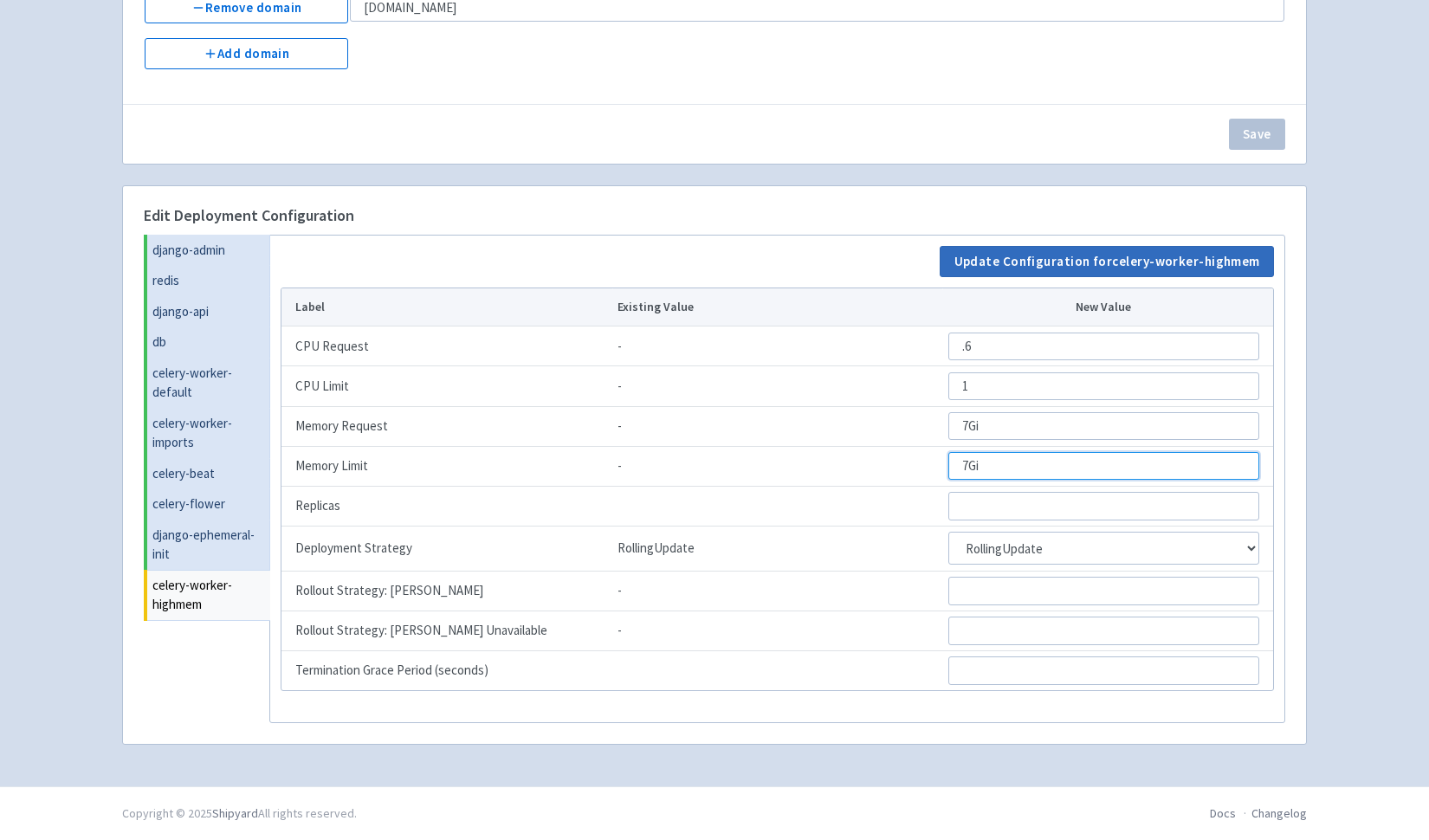
type input "7Gi"
click at [1028, 258] on button "Update Configuration for celery-worker-highmem" at bounding box center [1107, 261] width 335 height 31
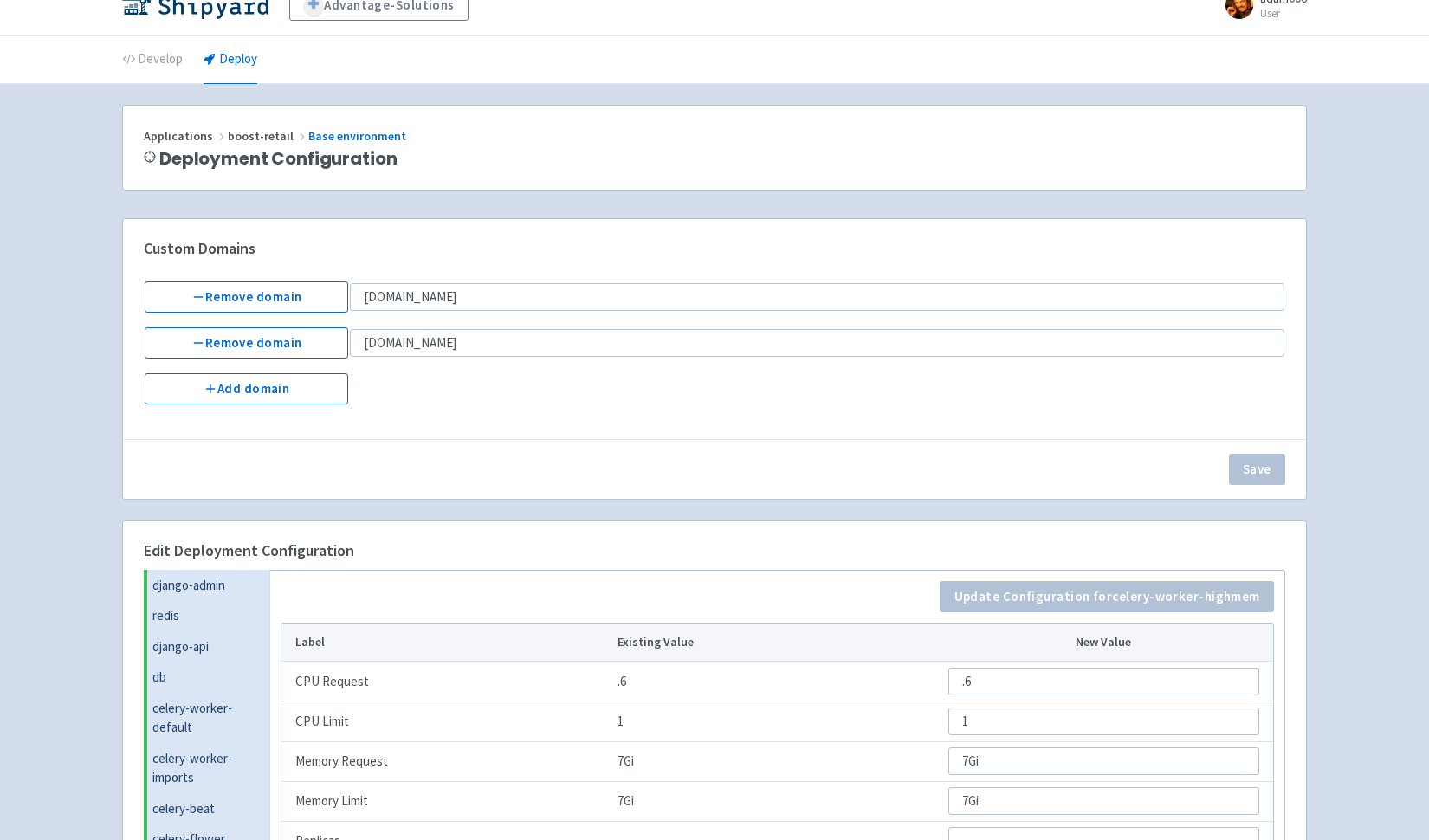
scroll to position [0, 0]
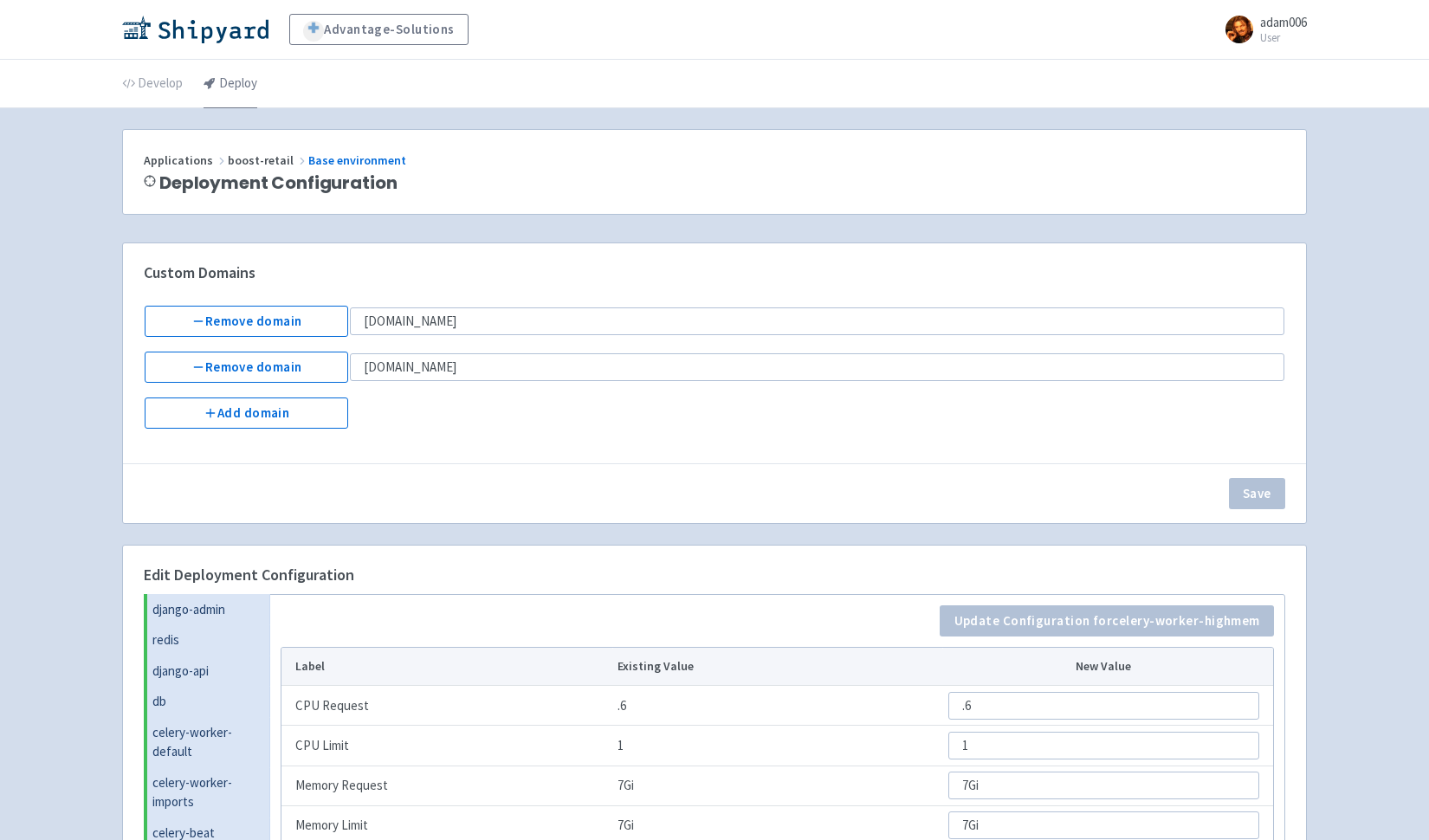
click at [230, 82] on link "Deploy" at bounding box center [230, 83] width 54 height 48
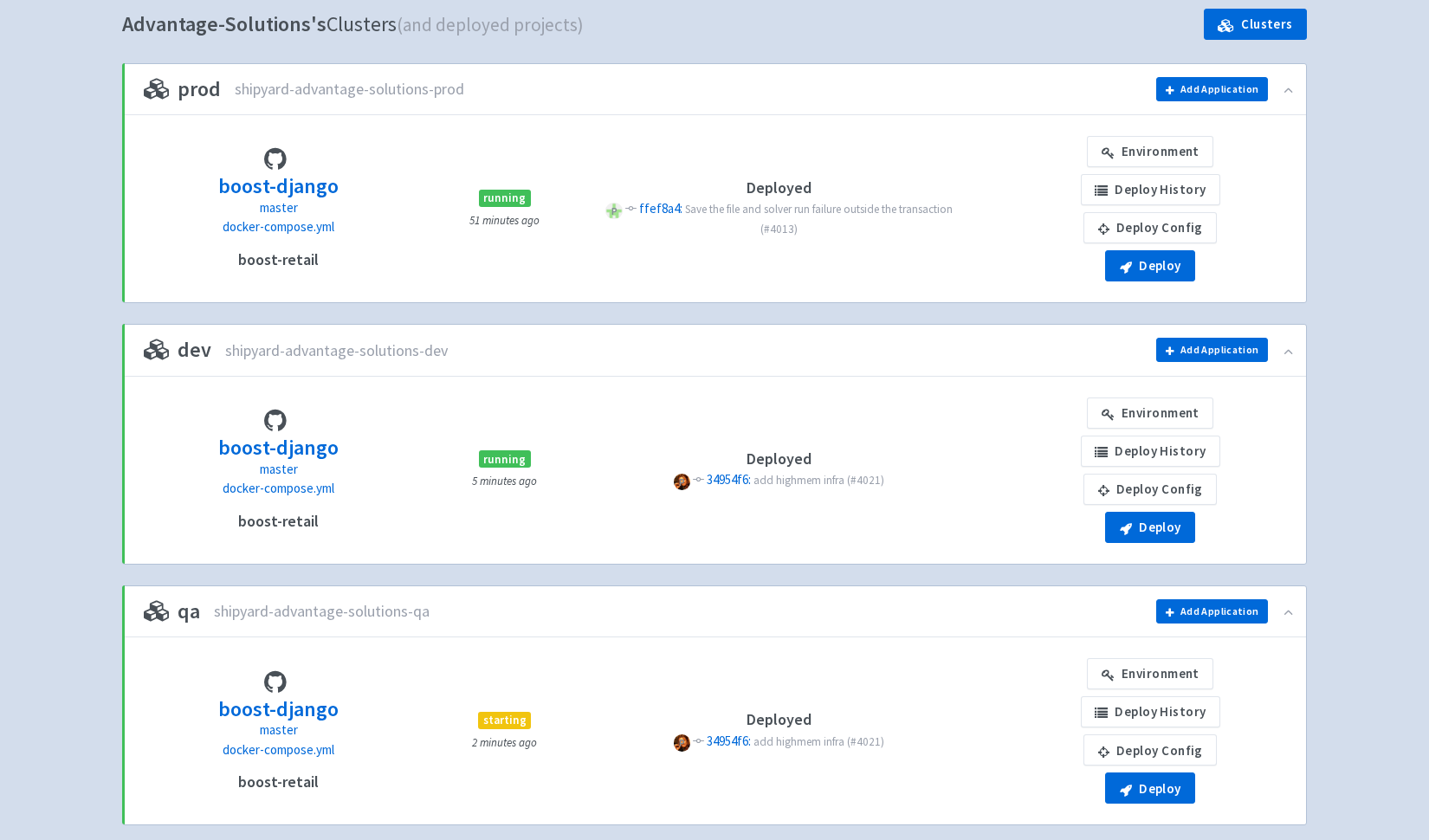
scroll to position [242, 0]
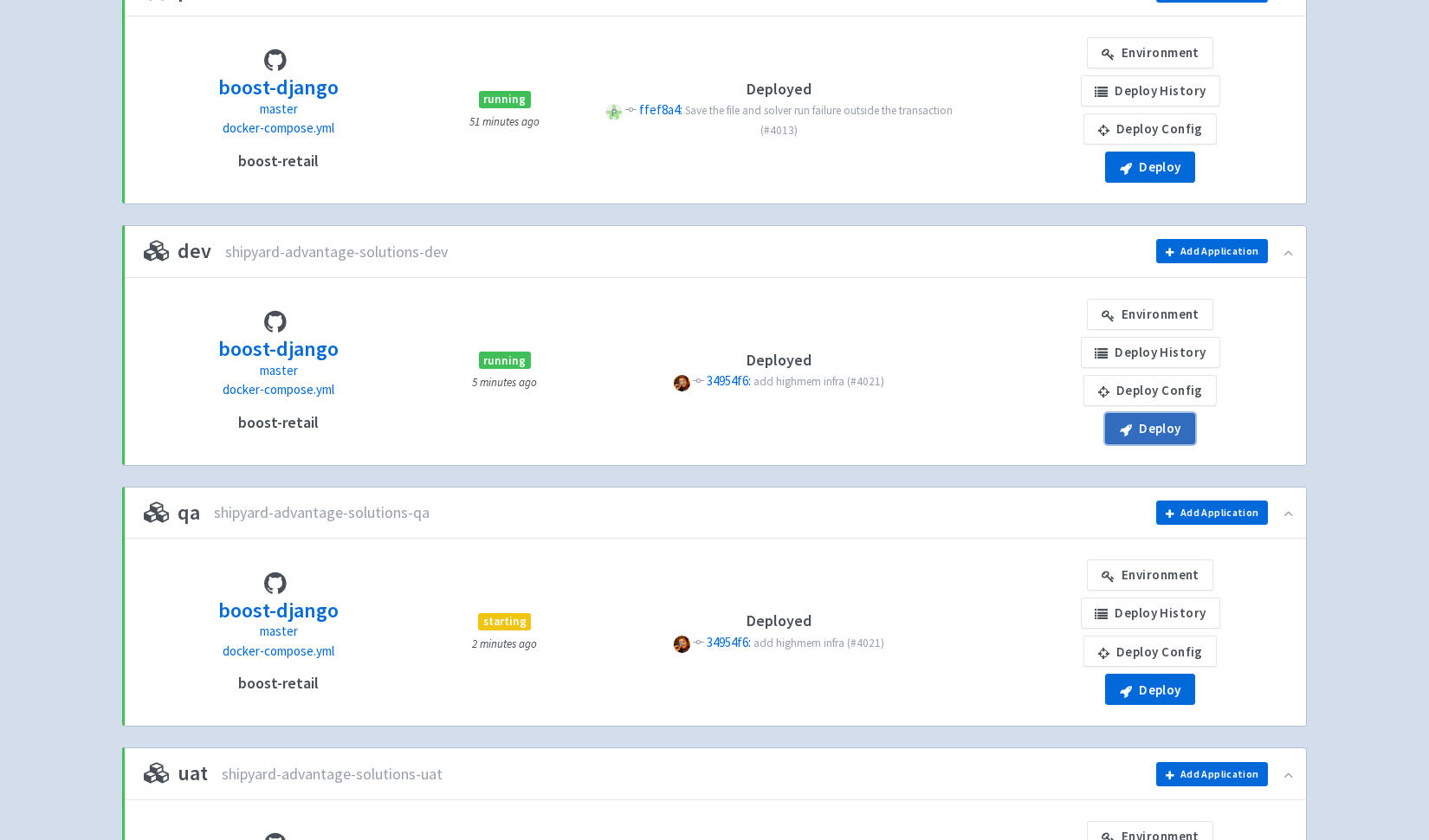
click at [1165, 428] on button "Deploy" at bounding box center [1150, 429] width 90 height 31
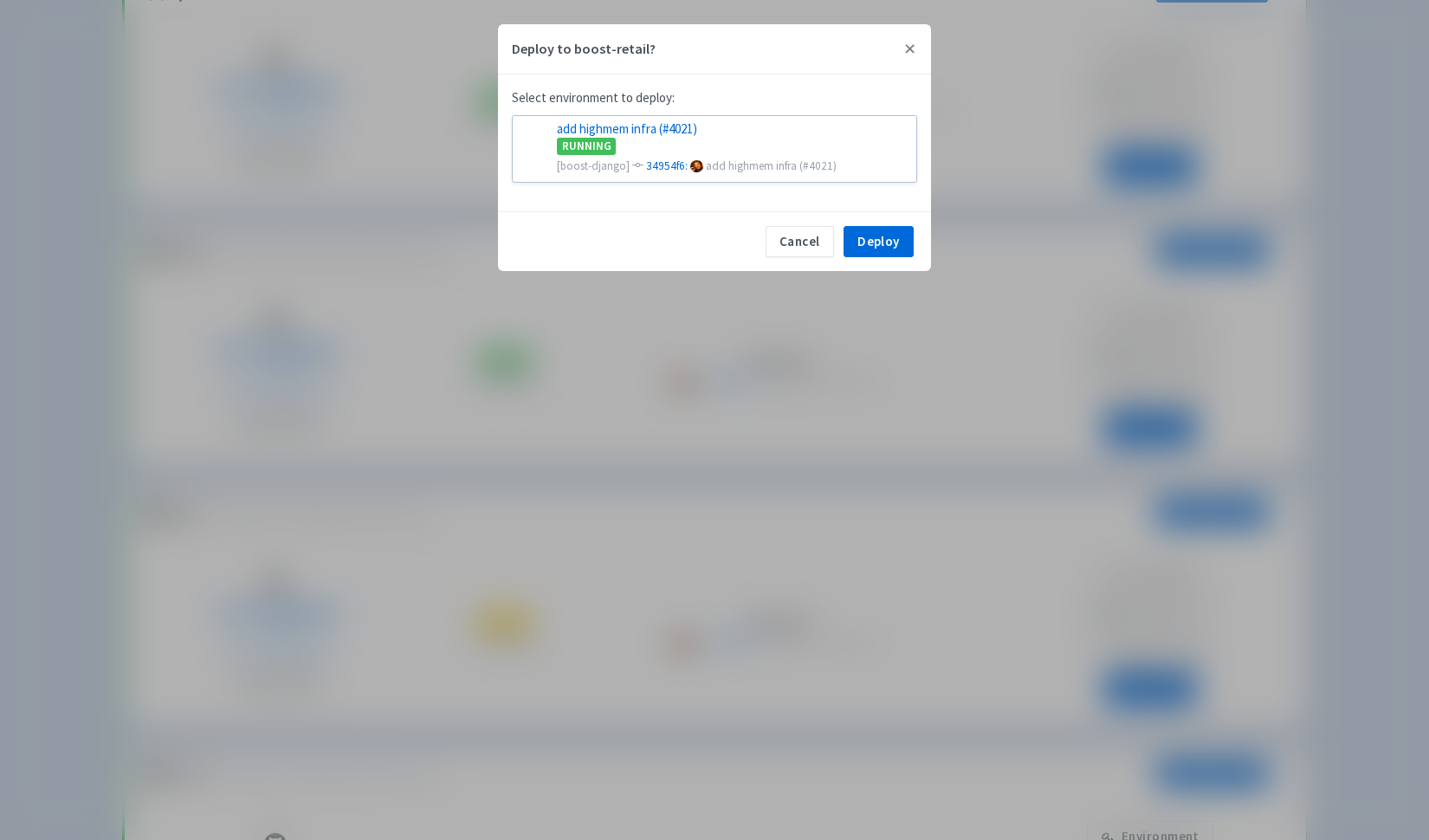
click at [892, 259] on div "Cancel Deploy You are about to deploy the selected environment! Cancel Confirm" at bounding box center [714, 241] width 433 height 60
click at [881, 236] on button "Deploy" at bounding box center [879, 241] width 70 height 31
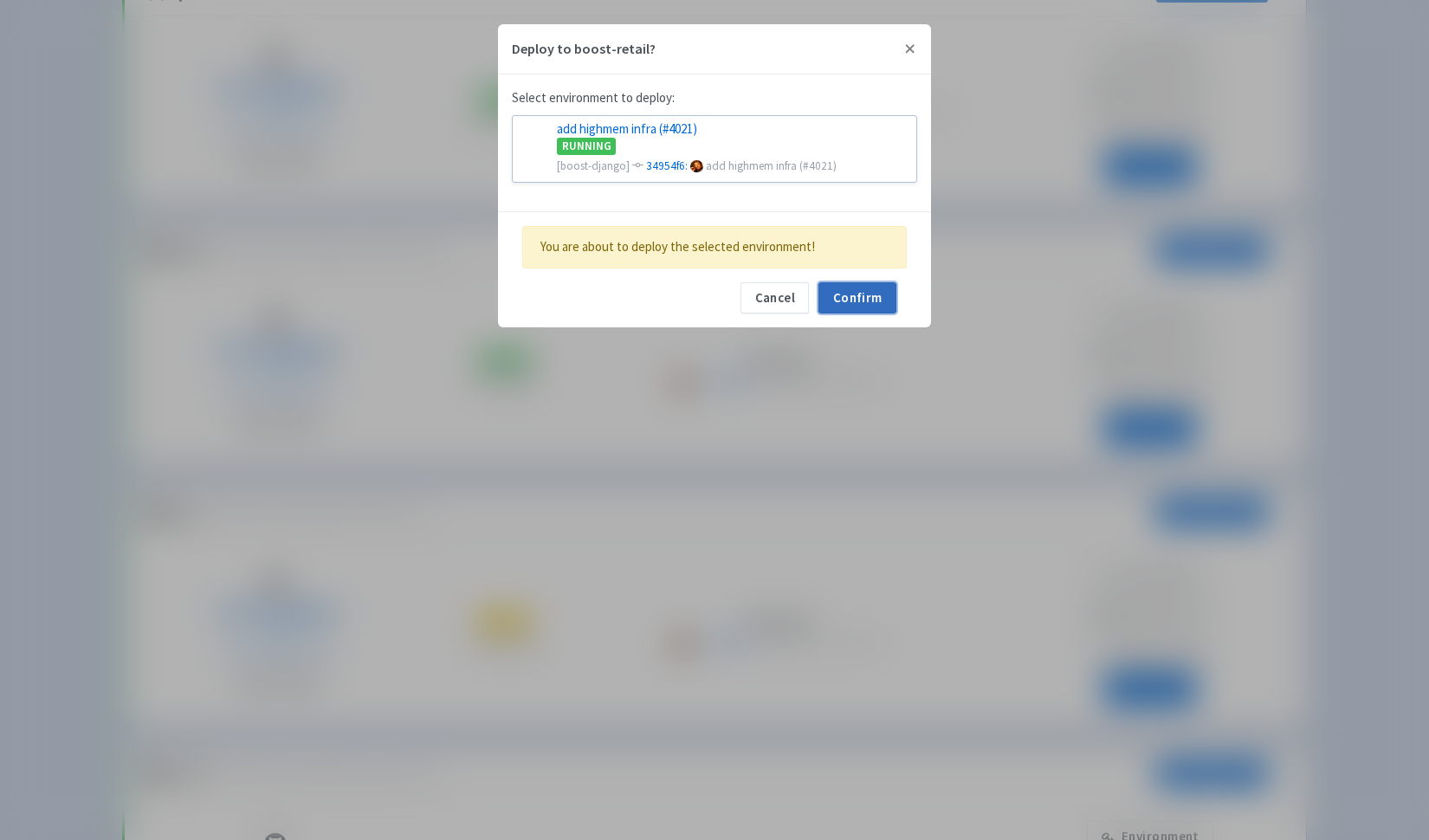
click at [867, 300] on button "Confirm" at bounding box center [857, 298] width 78 height 31
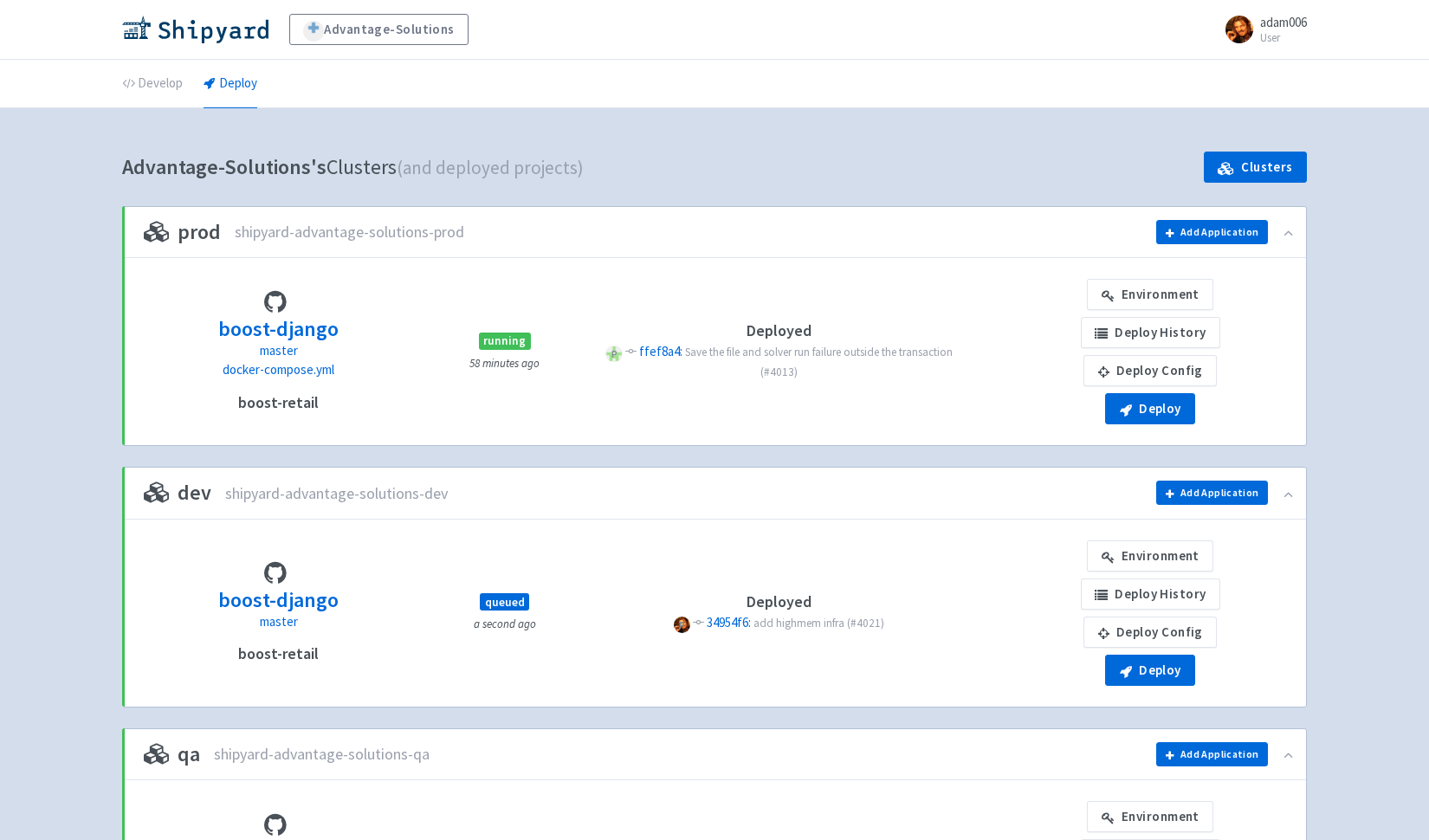
scroll to position [242, 0]
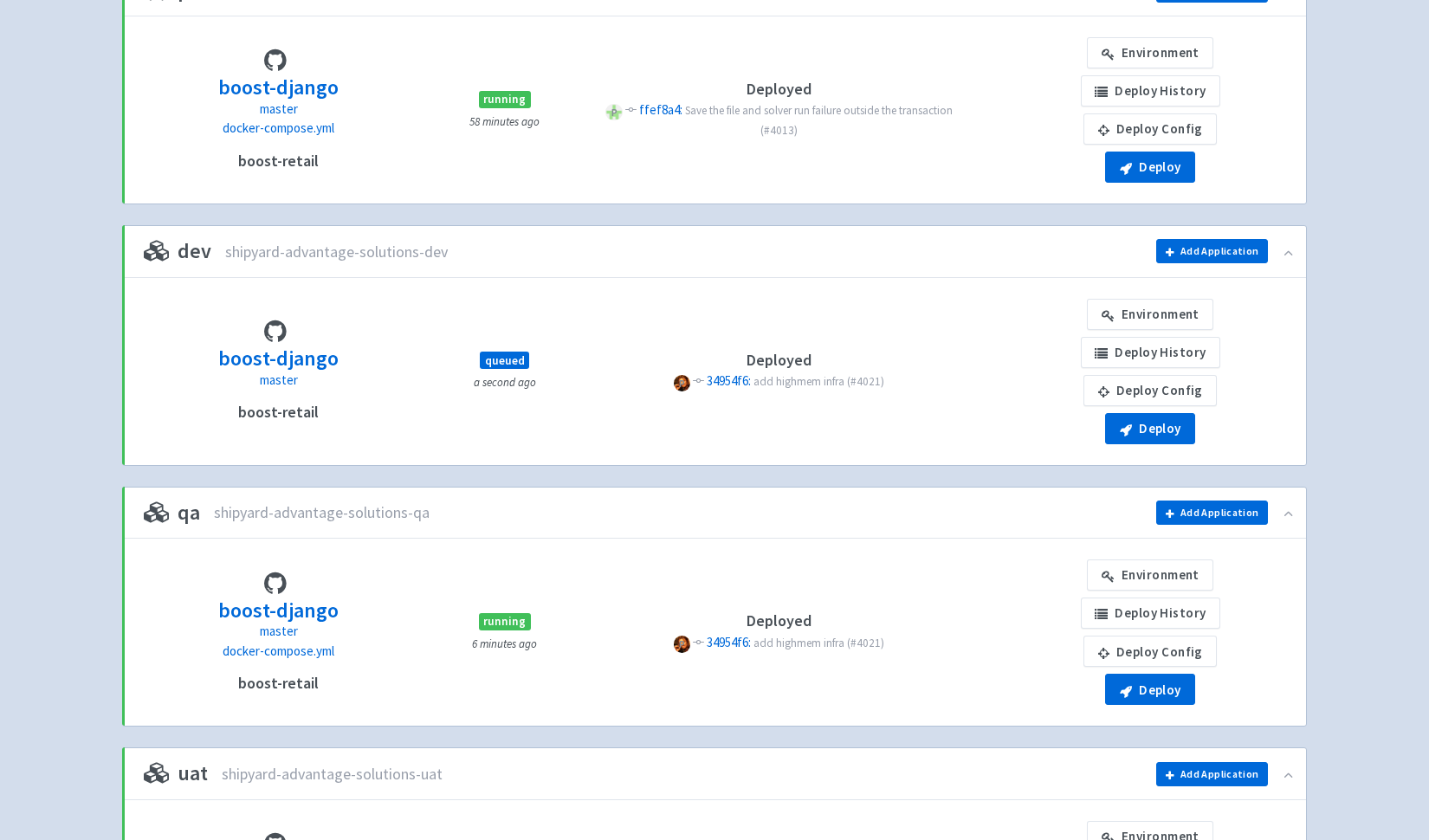
click at [970, 524] on div "qa shipyard-advantage-solutions-qa Add application to qa Choose application: bo…" at bounding box center [715, 513] width 1183 height 51
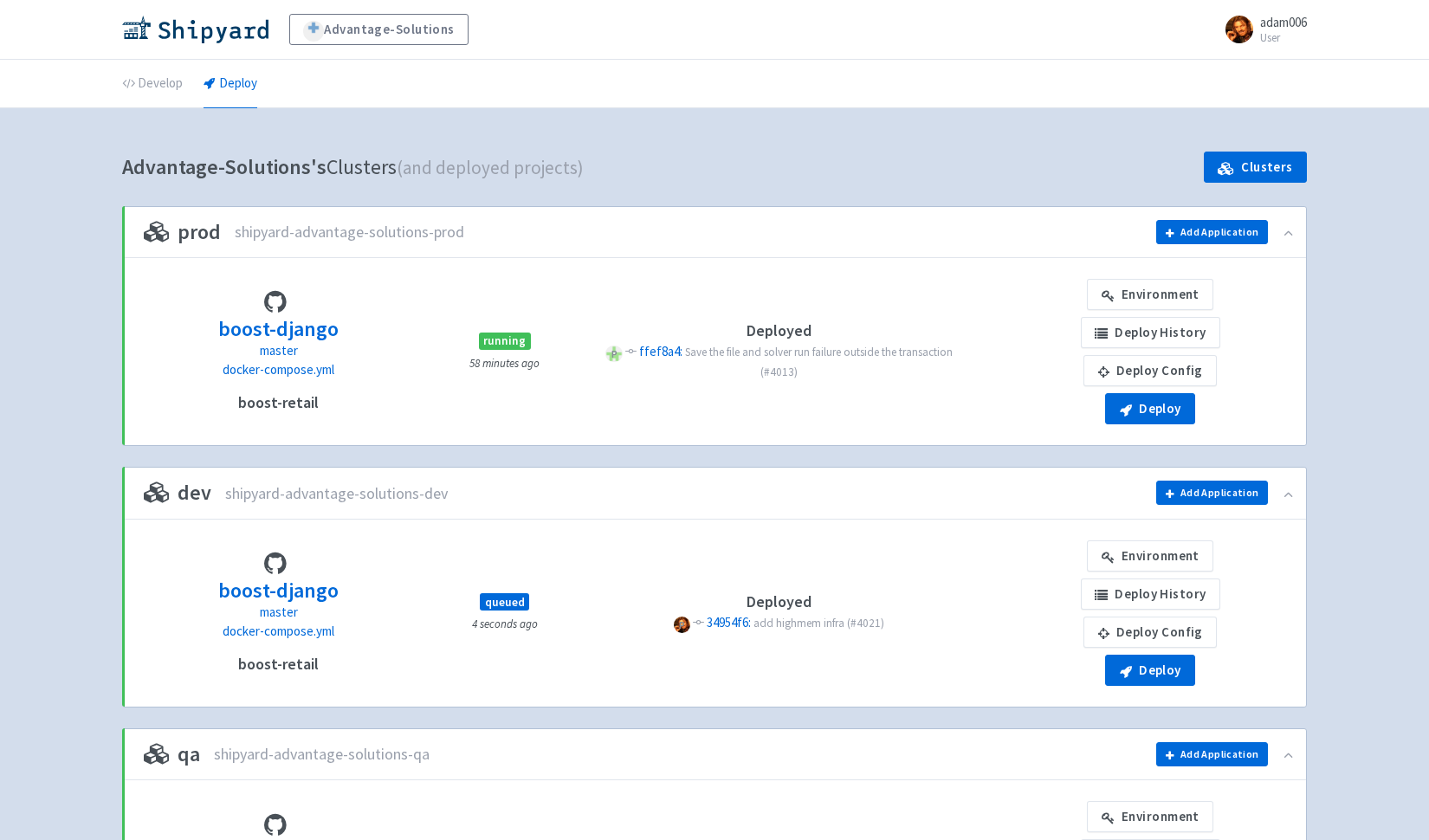
scroll to position [242, 0]
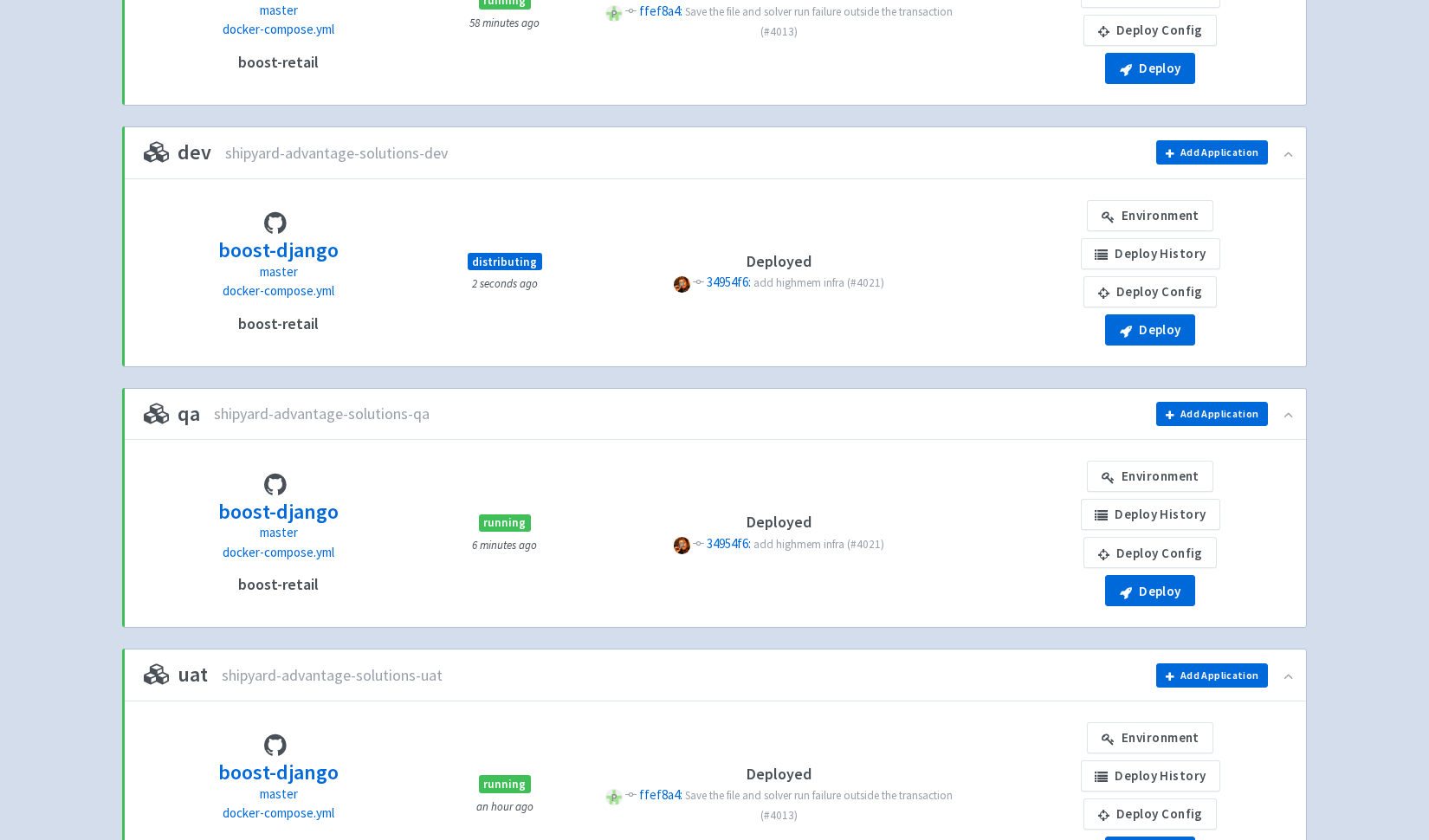
scroll to position [345, 0]
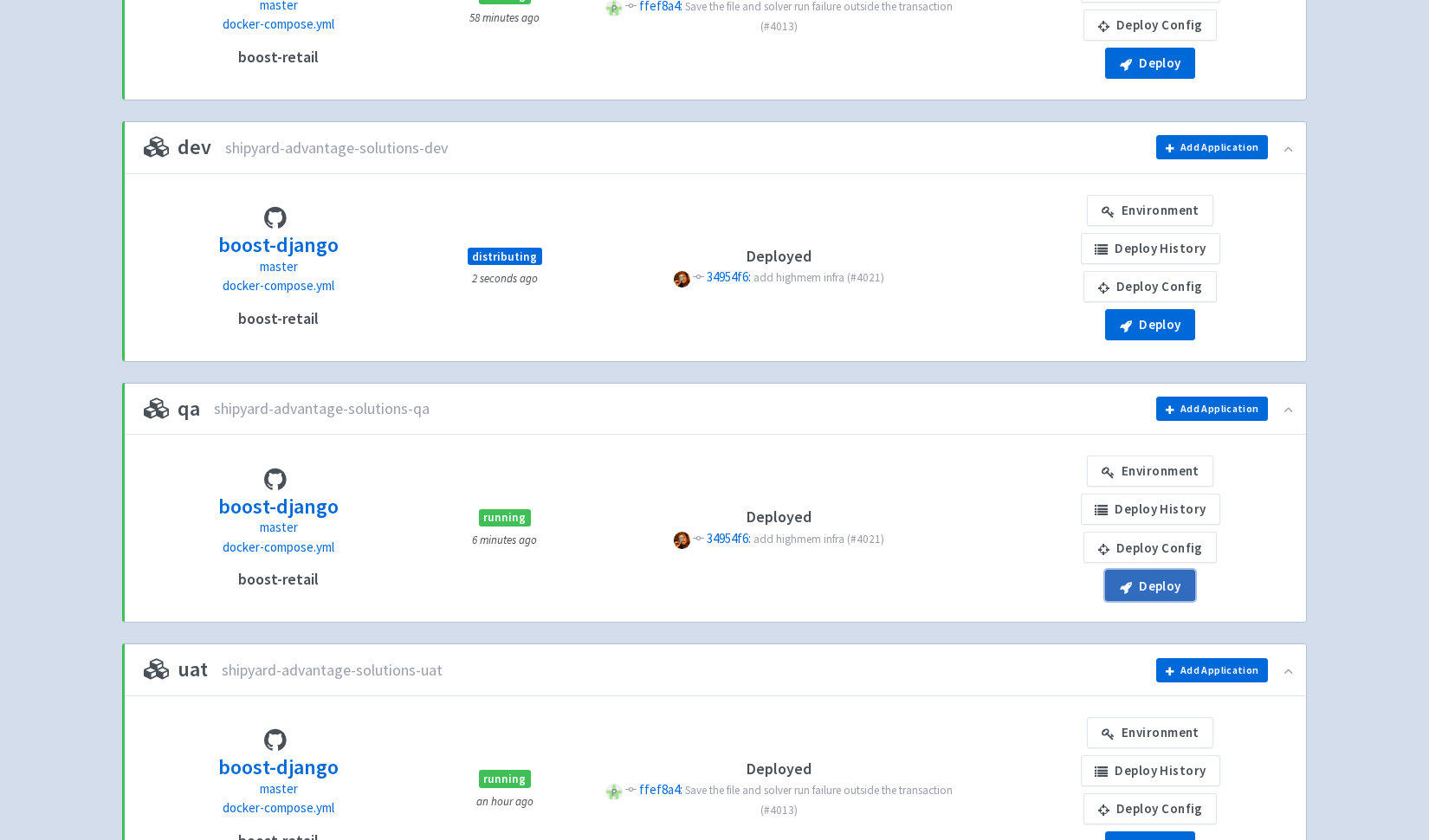
click at [1136, 582] on button "Deploy" at bounding box center [1150, 585] width 90 height 31
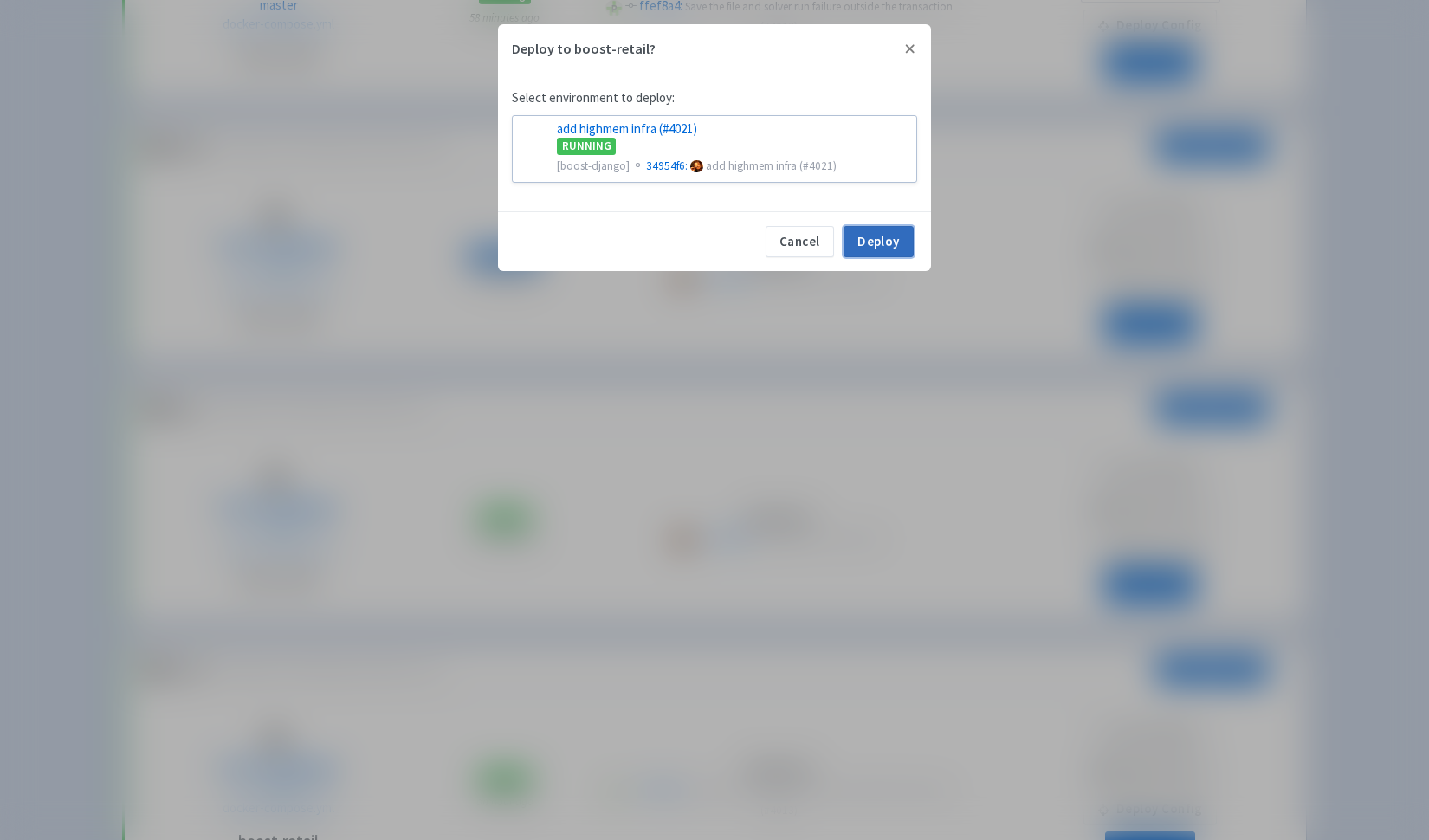
click at [893, 254] on button "Deploy" at bounding box center [879, 241] width 70 height 31
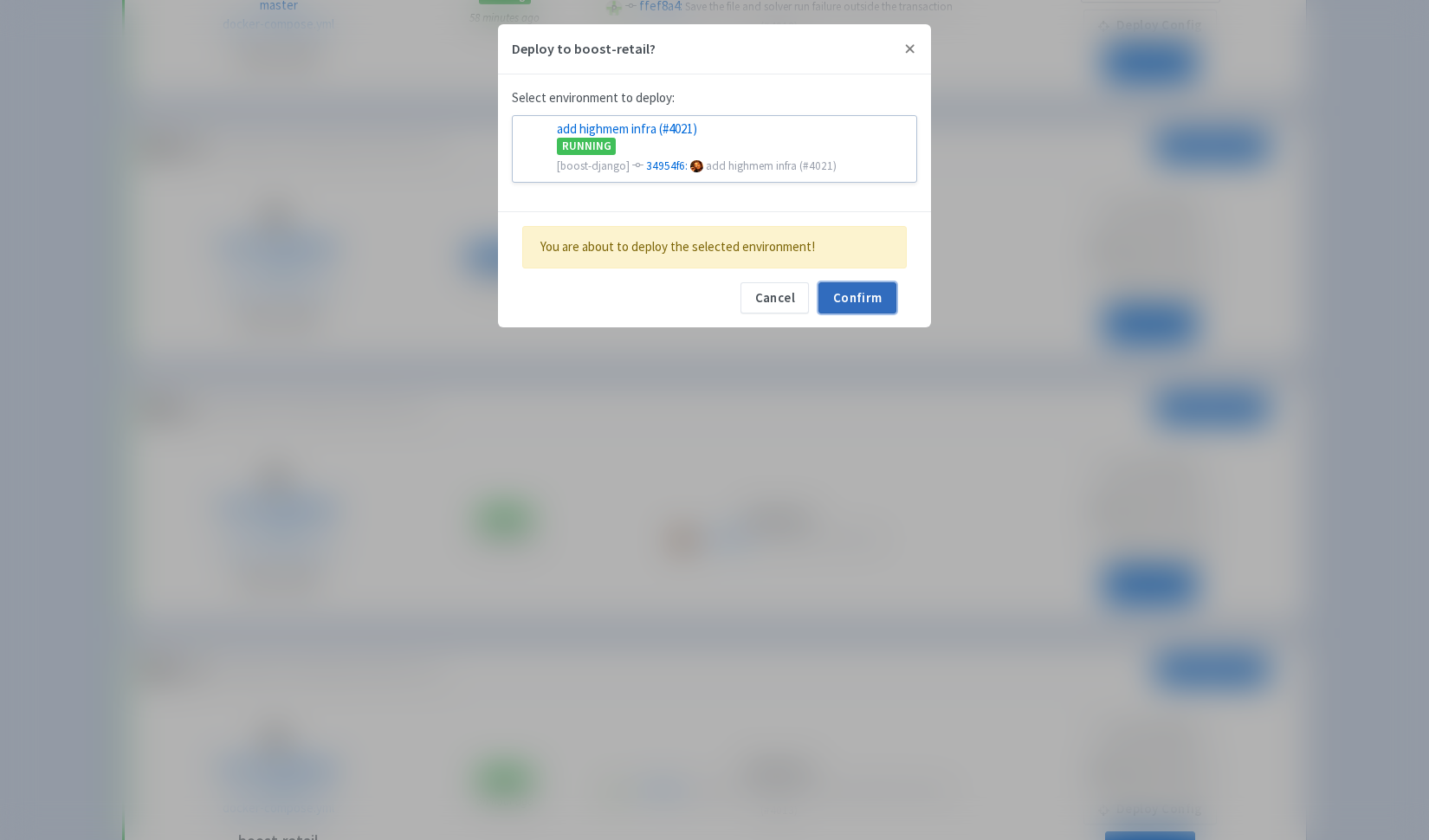
click at [866, 294] on button "Confirm" at bounding box center [857, 298] width 78 height 31
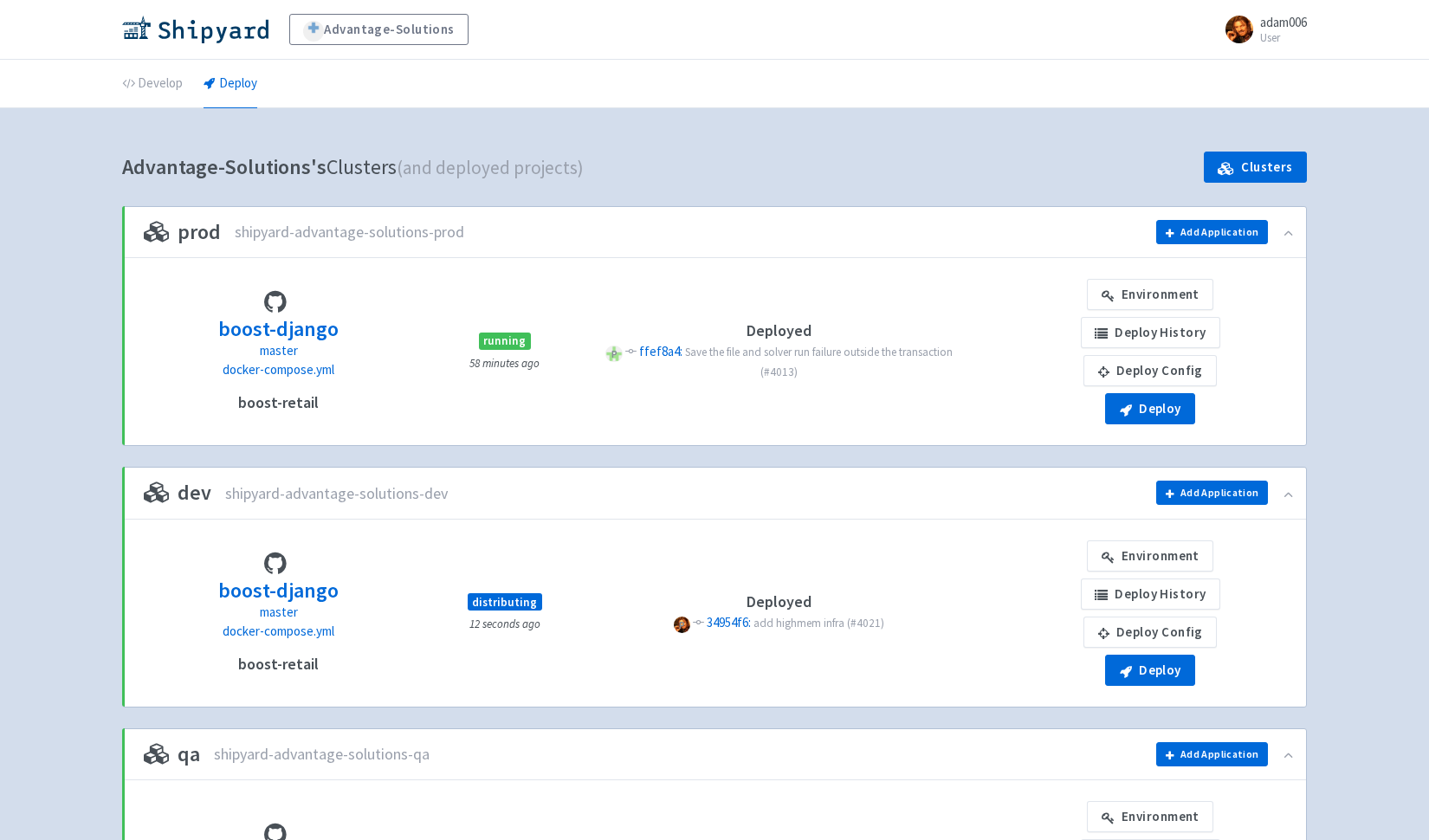
scroll to position [345, 0]
